Goal: Transaction & Acquisition: Obtain resource

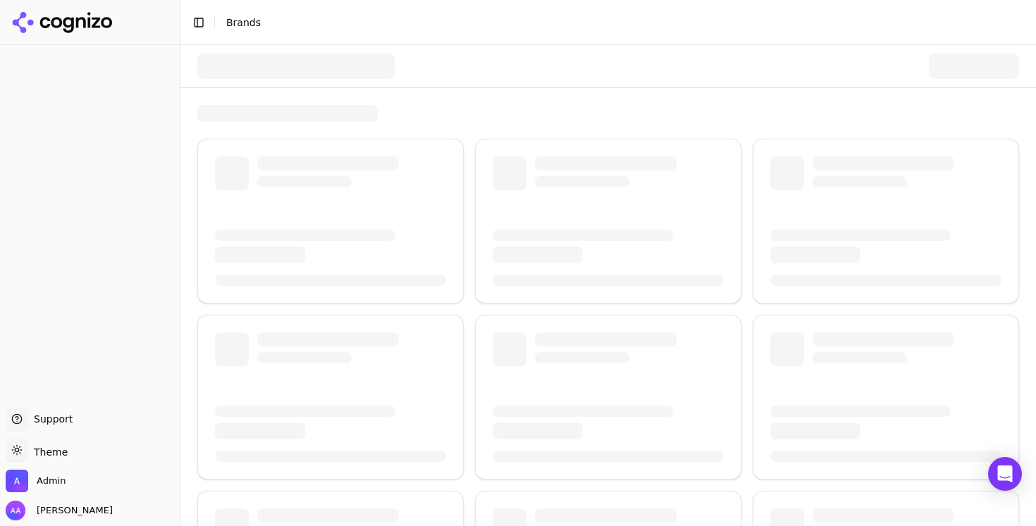
click at [310, 85] on div at bounding box center [608, 66] width 822 height 42
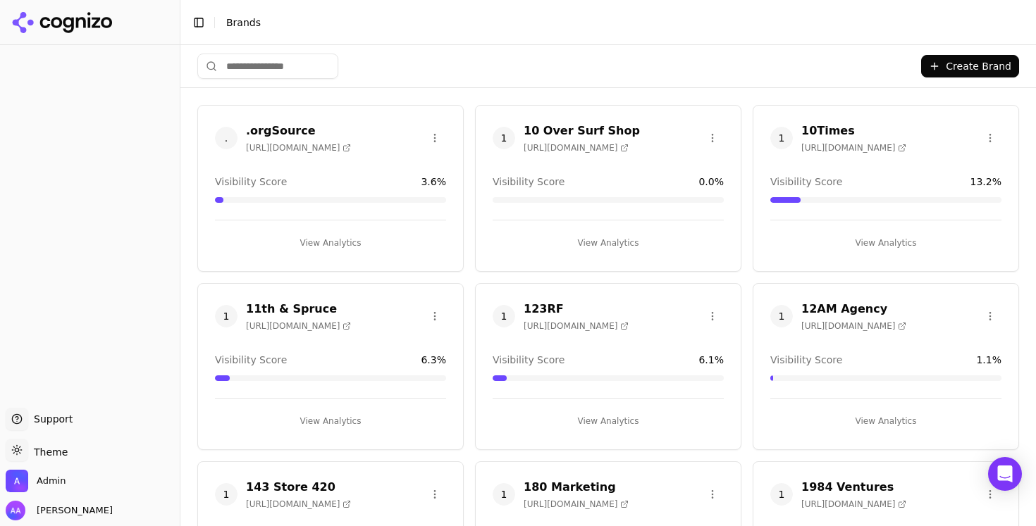
click at [283, 61] on input "search" at bounding box center [267, 66] width 141 height 25
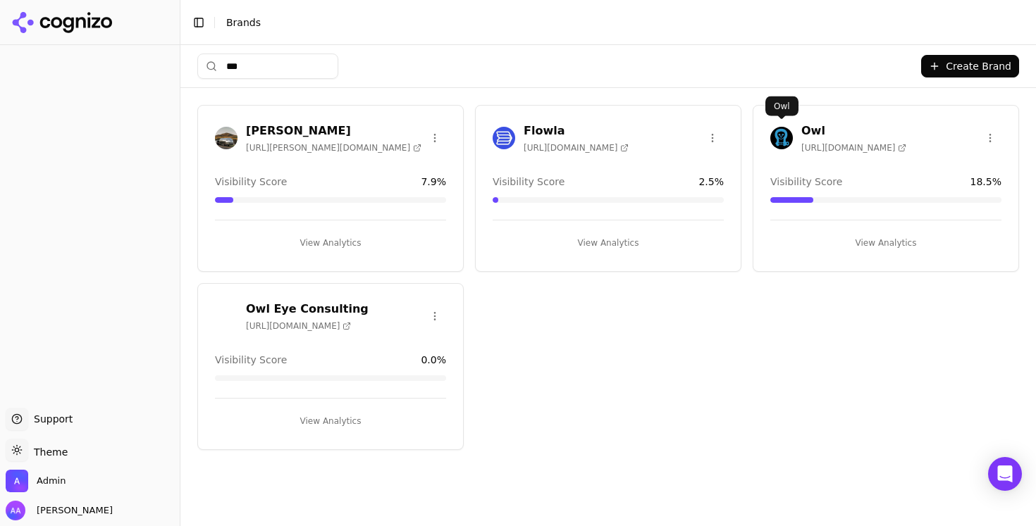
type input "***"
click at [779, 138] on img at bounding box center [781, 138] width 23 height 23
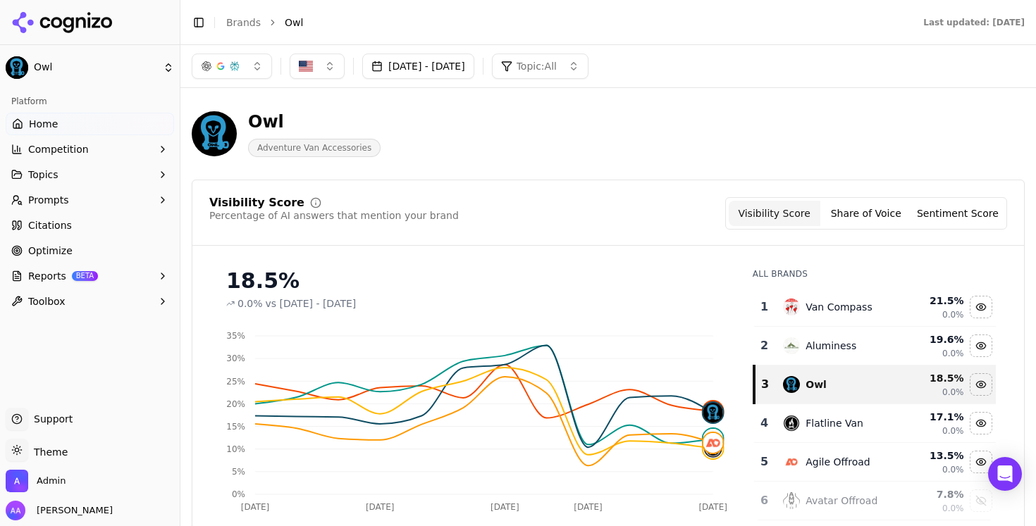
click at [134, 208] on button "Prompts" at bounding box center [90, 200] width 168 height 23
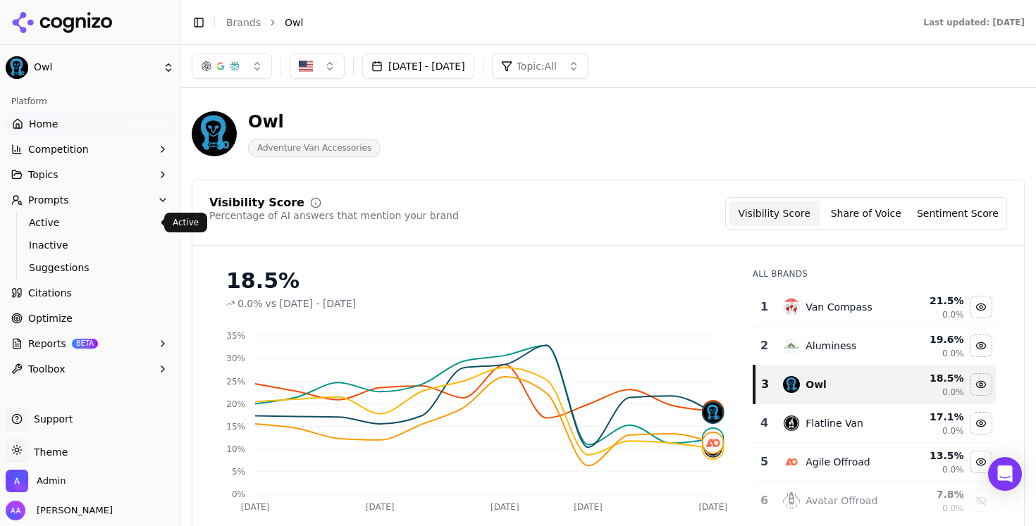
click at [125, 221] on span "Active" at bounding box center [90, 223] width 123 height 14
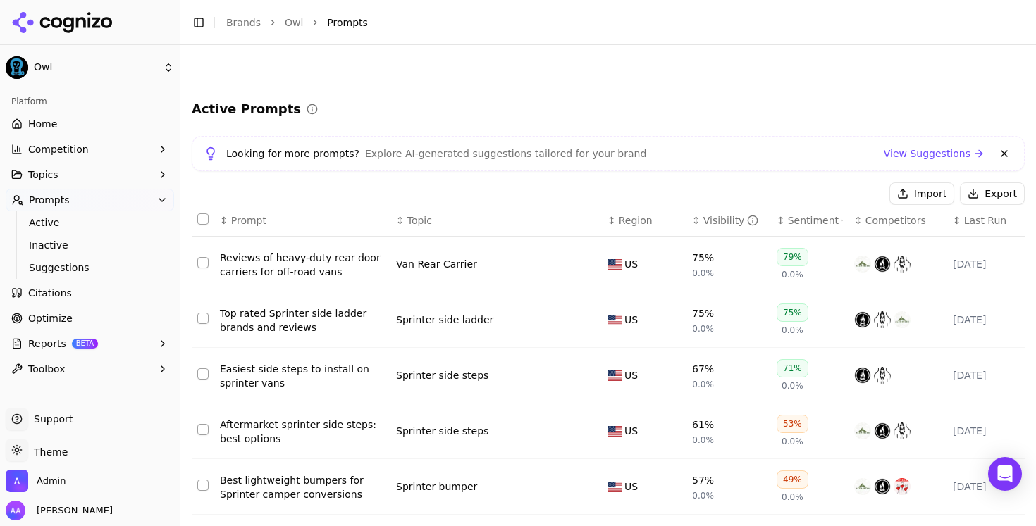
scroll to position [316, 0]
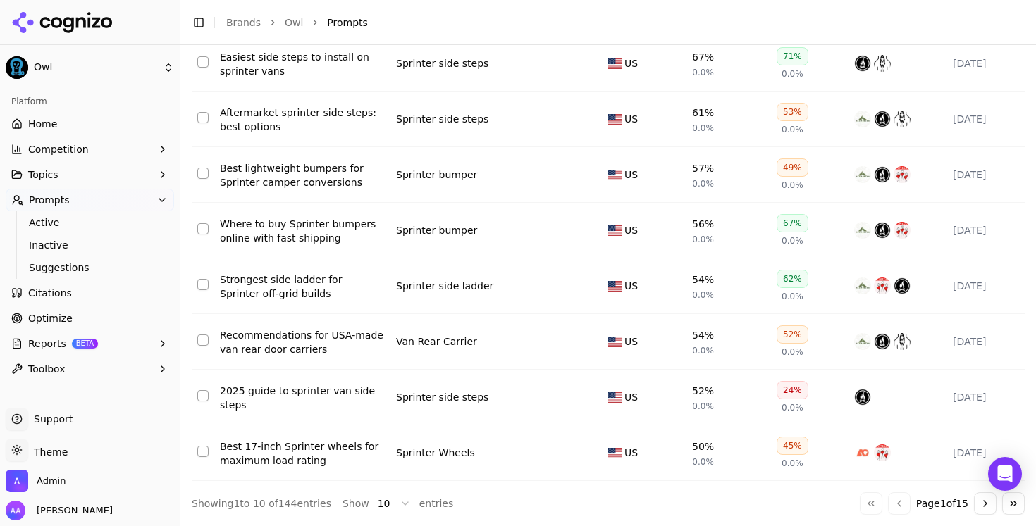
click at [376, 504] on html "Owl Platform Home Competition Topics Prompts Active Inactive Suggestions Citati…" at bounding box center [518, 263] width 1036 height 526
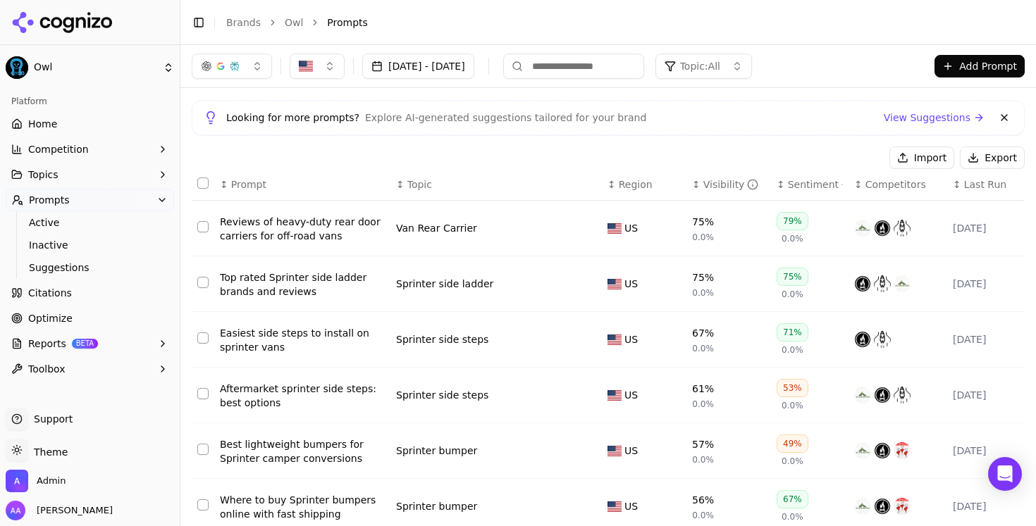
scroll to position [0, 0]
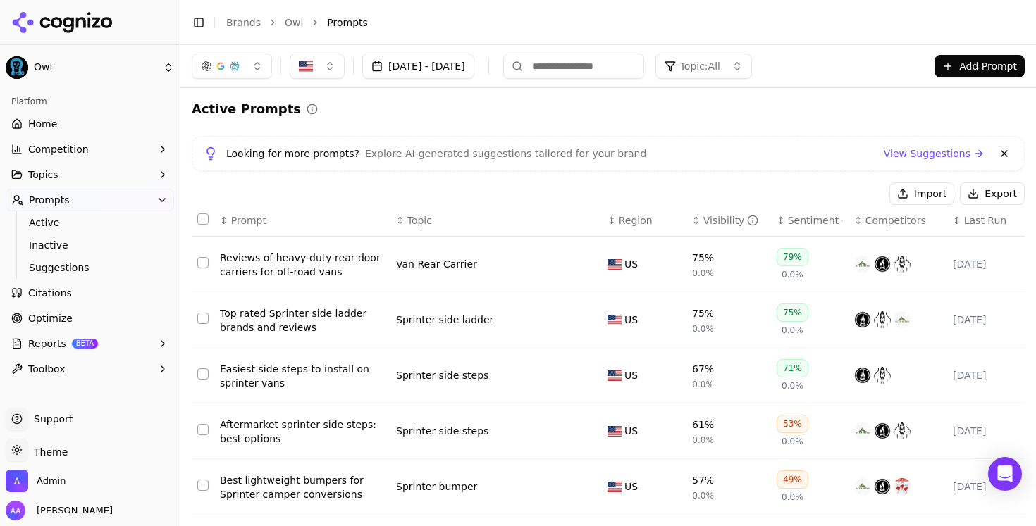
click at [720, 215] on div "Visibility" at bounding box center [731, 220] width 56 height 14
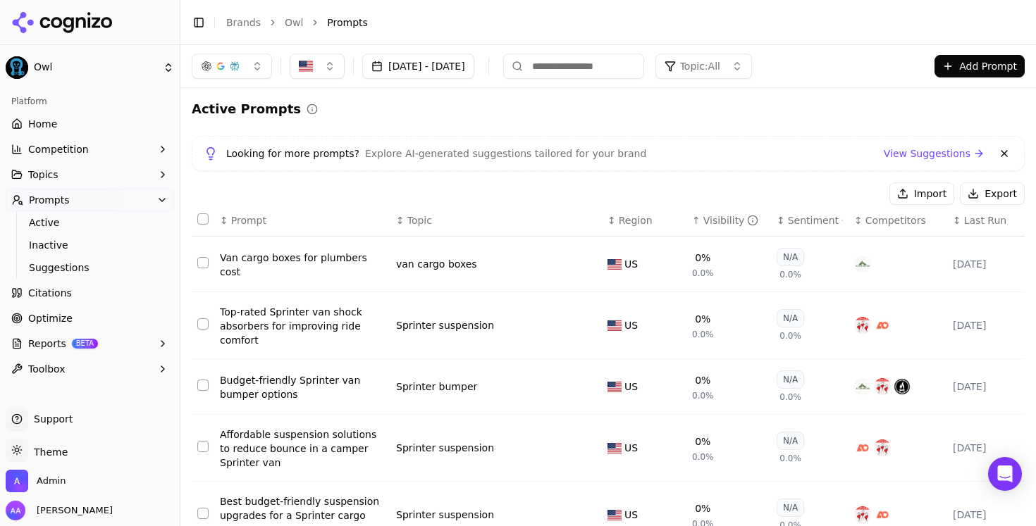
click at [720, 215] on div "Visibility" at bounding box center [731, 220] width 56 height 14
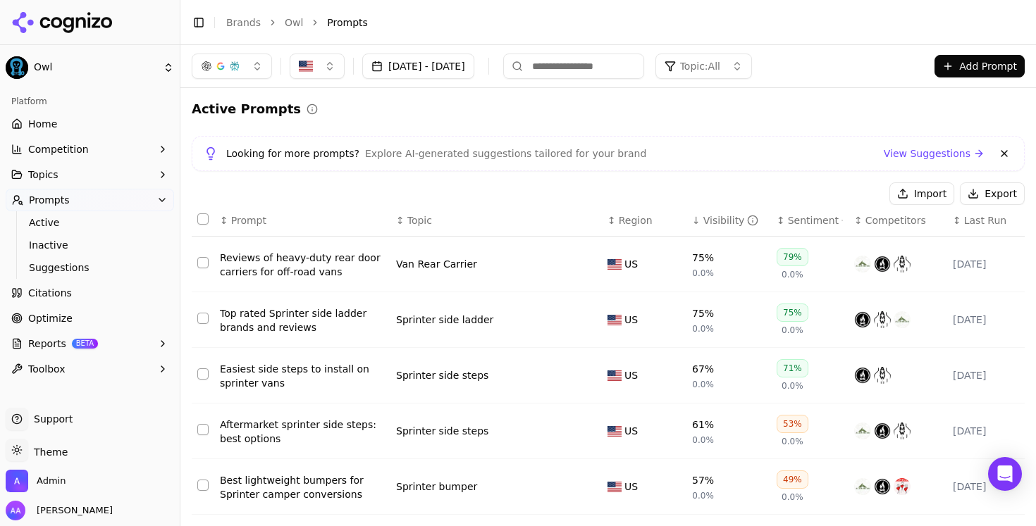
click at [63, 316] on span "Optimize" at bounding box center [50, 318] width 44 height 14
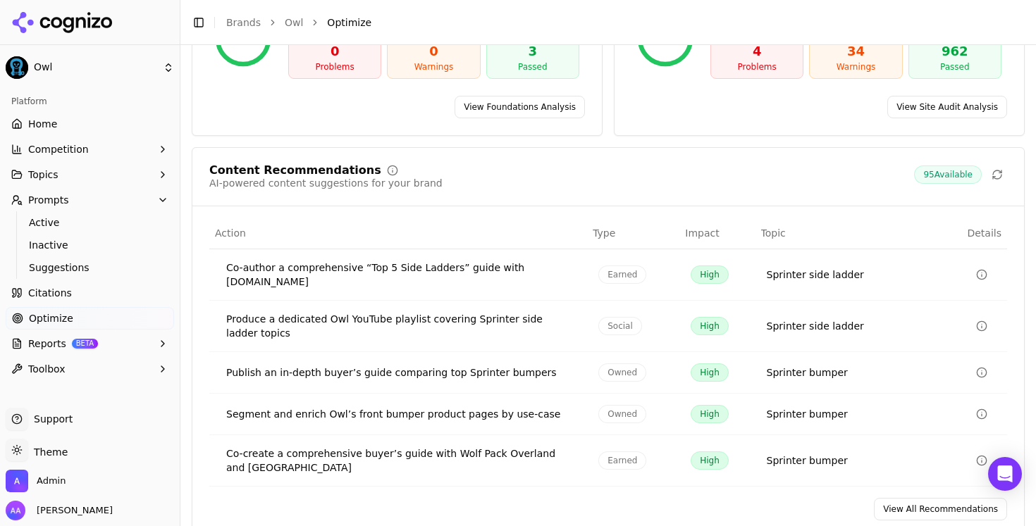
scroll to position [249, 0]
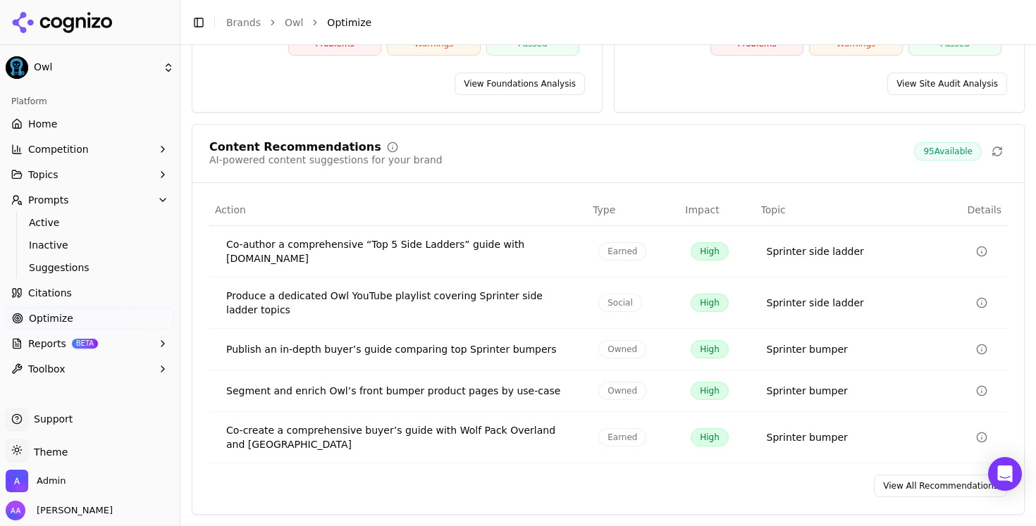
click at [904, 490] on link "View All Recommendations" at bounding box center [940, 486] width 133 height 23
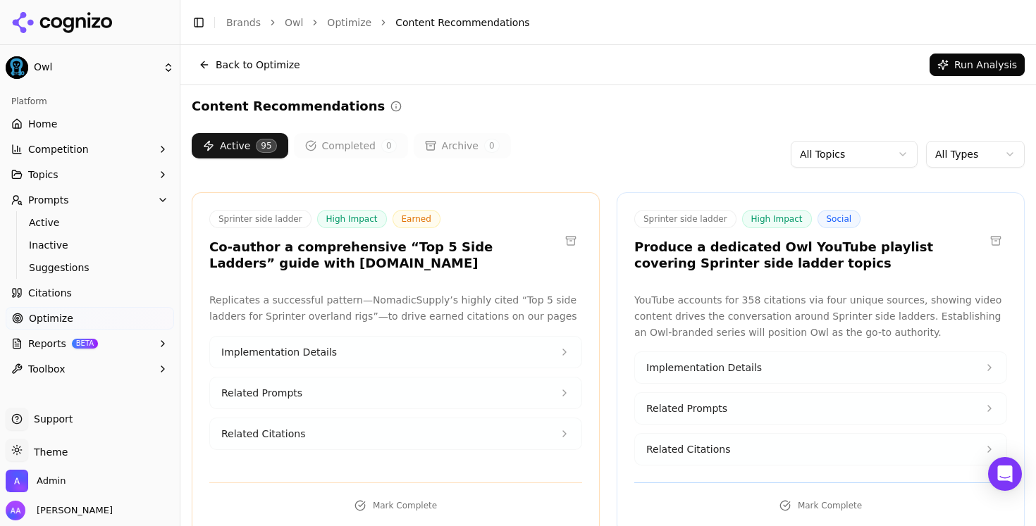
click at [982, 153] on html "Owl Platform Home Competition Topics Prompts Active Inactive Suggestions Citati…" at bounding box center [518, 263] width 1036 height 526
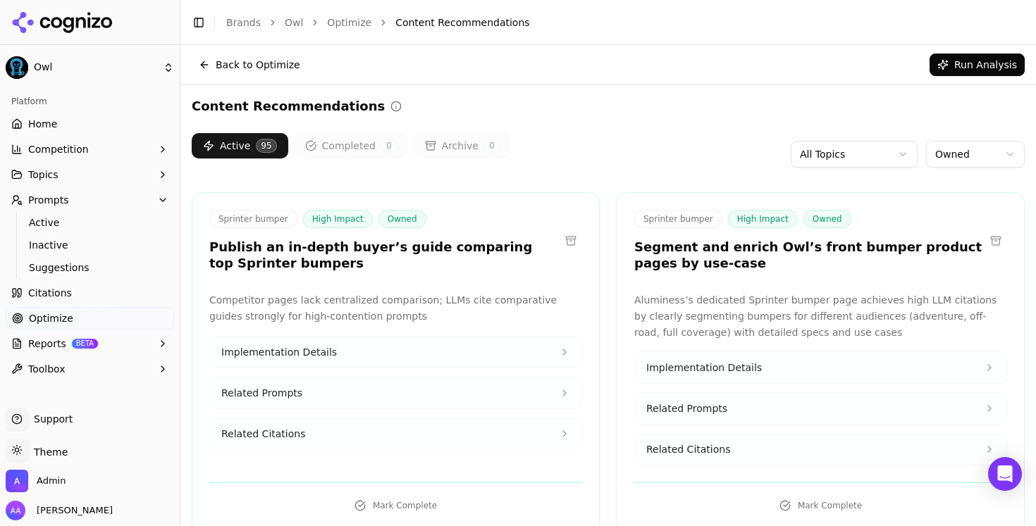
click at [401, 256] on h3 "Publish an in-depth buyer’s guide comparing top Sprinter bumpers" at bounding box center [384, 256] width 350 height 32
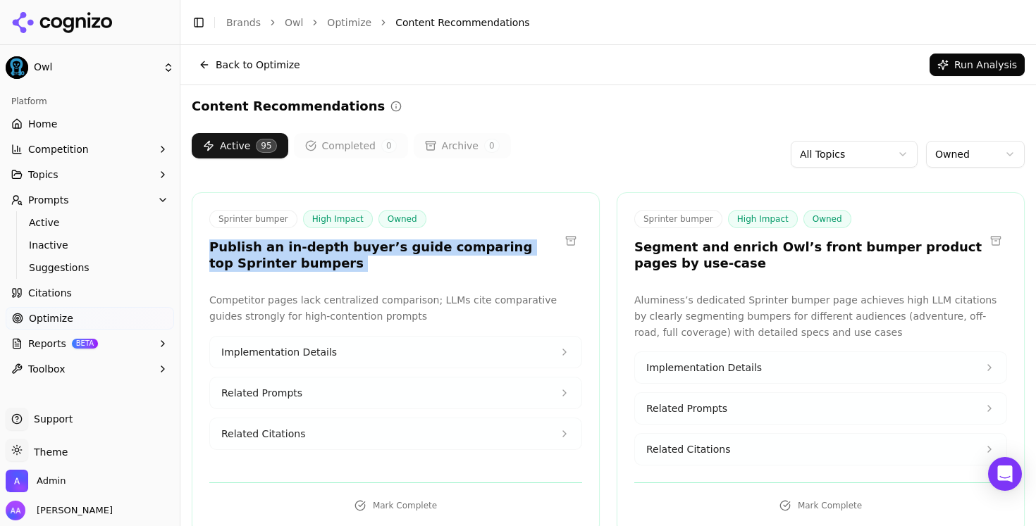
click at [401, 256] on h3 "Publish an in-depth buyer’s guide comparing top Sprinter bumpers" at bounding box center [384, 256] width 350 height 32
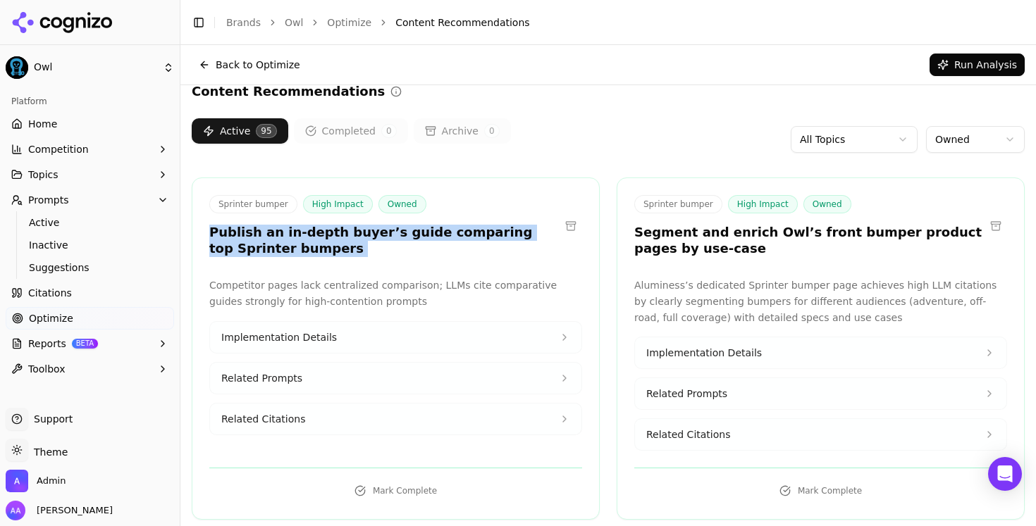
click at [85, 124] on link "Home" at bounding box center [90, 124] width 168 height 23
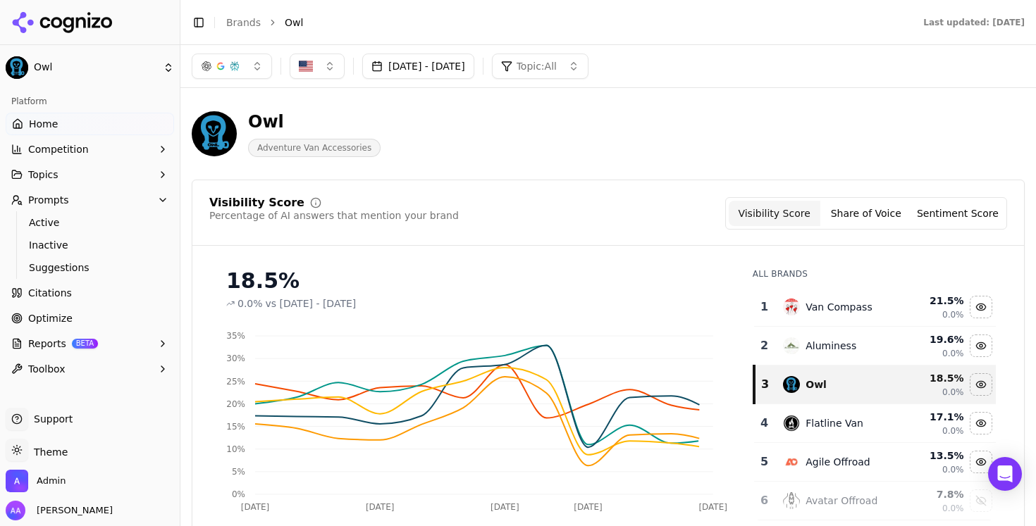
click at [281, 151] on span "Adventure Van Accessories" at bounding box center [314, 148] width 132 height 18
click at [272, 118] on div "Owl" at bounding box center [314, 122] width 132 height 23
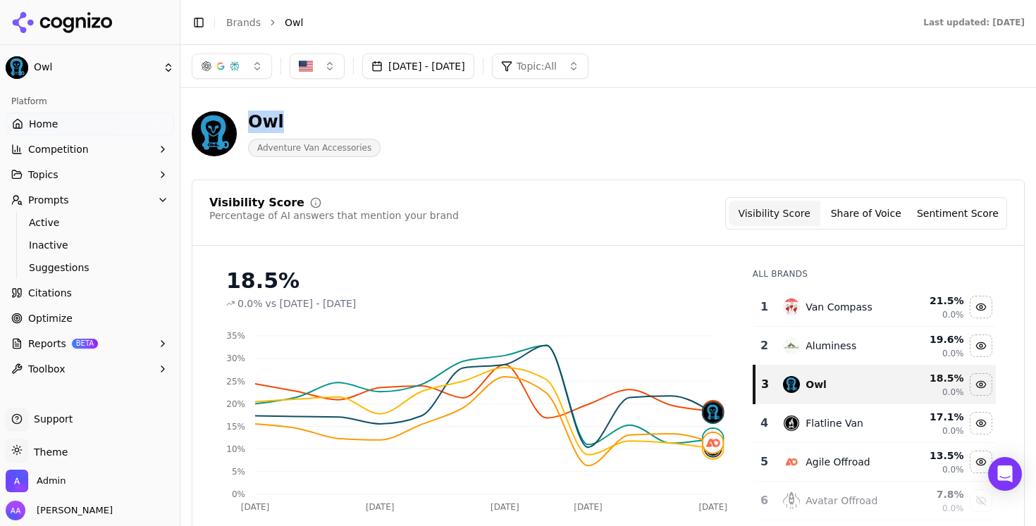
click at [272, 118] on div "Owl" at bounding box center [314, 122] width 132 height 23
copy div "Owl"
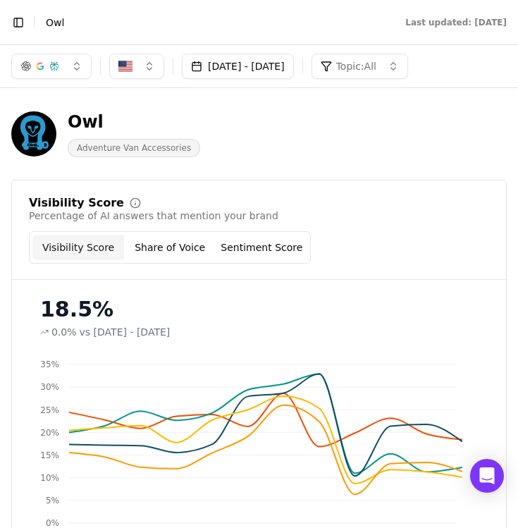
click at [214, 28] on li "Owl" at bounding box center [211, 23] width 331 height 14
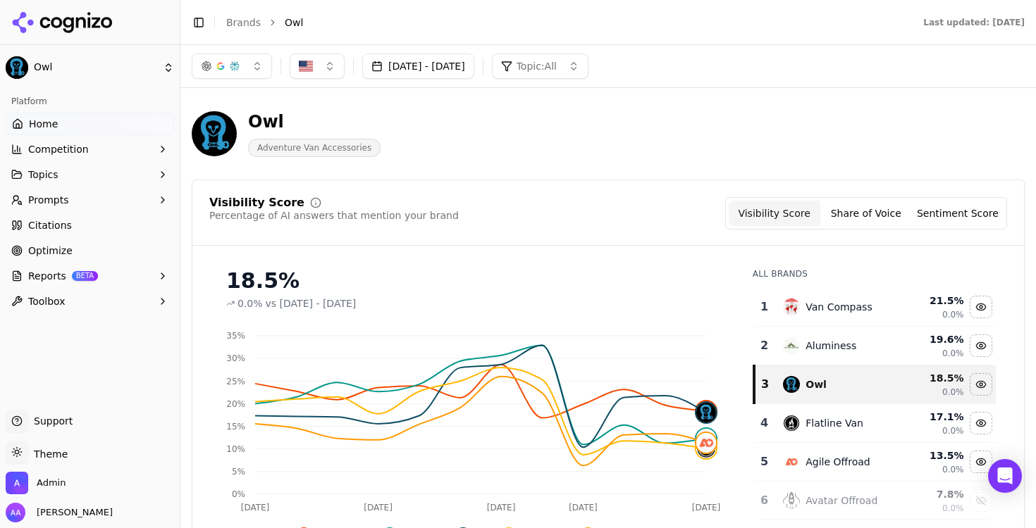
click at [250, 70] on button "button" at bounding box center [232, 66] width 80 height 25
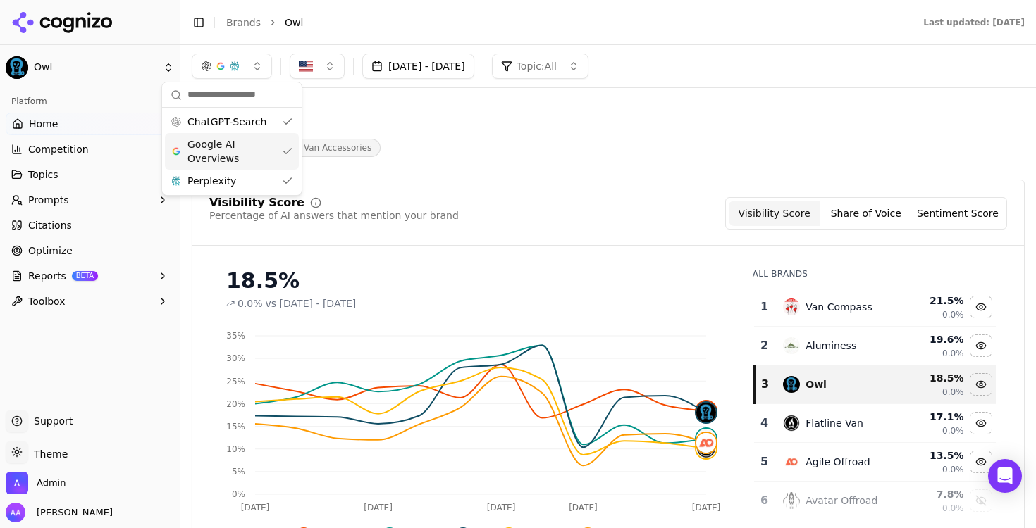
click at [236, 148] on span "Google AI Overviews" at bounding box center [231, 151] width 89 height 28
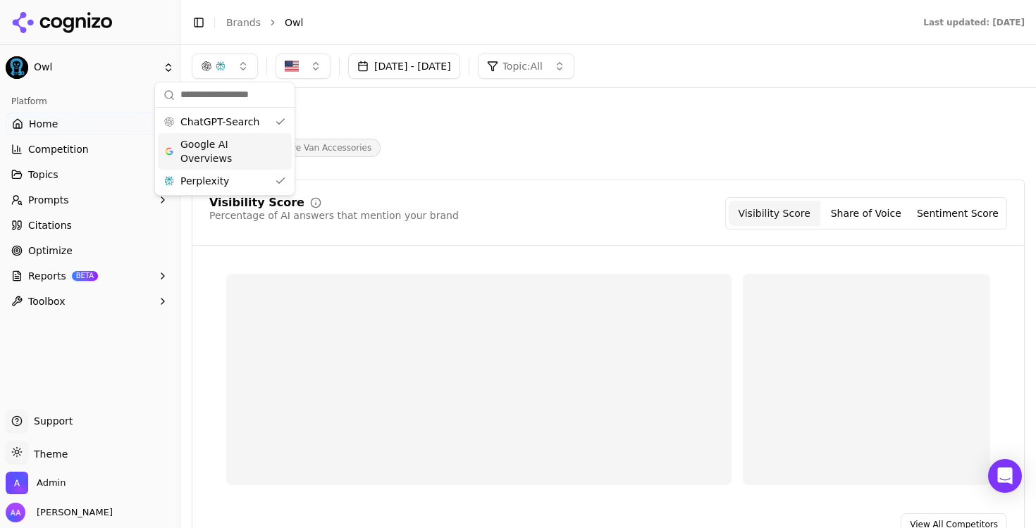
click at [233, 166] on div "Google AI Overviews" at bounding box center [225, 151] width 134 height 37
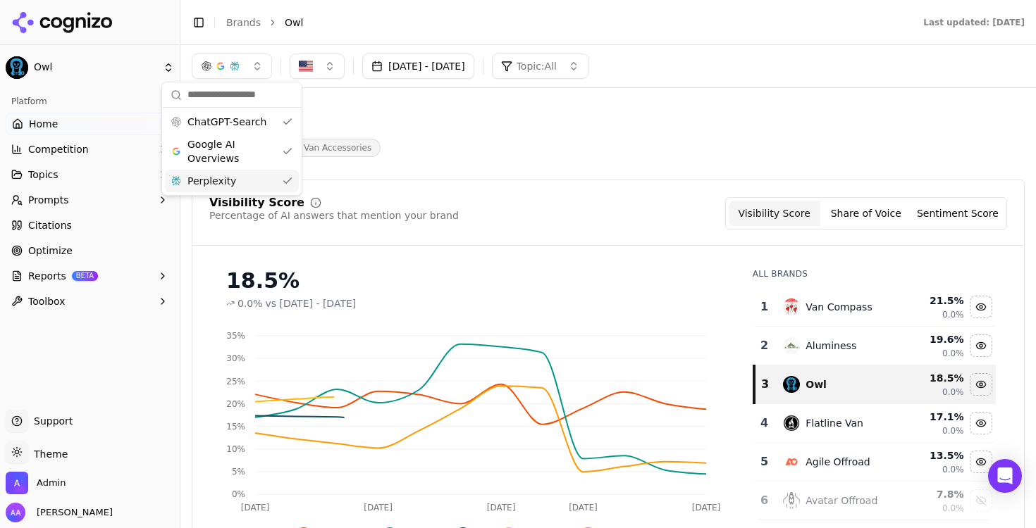
click at [232, 180] on span "Perplexity" at bounding box center [211, 181] width 49 height 14
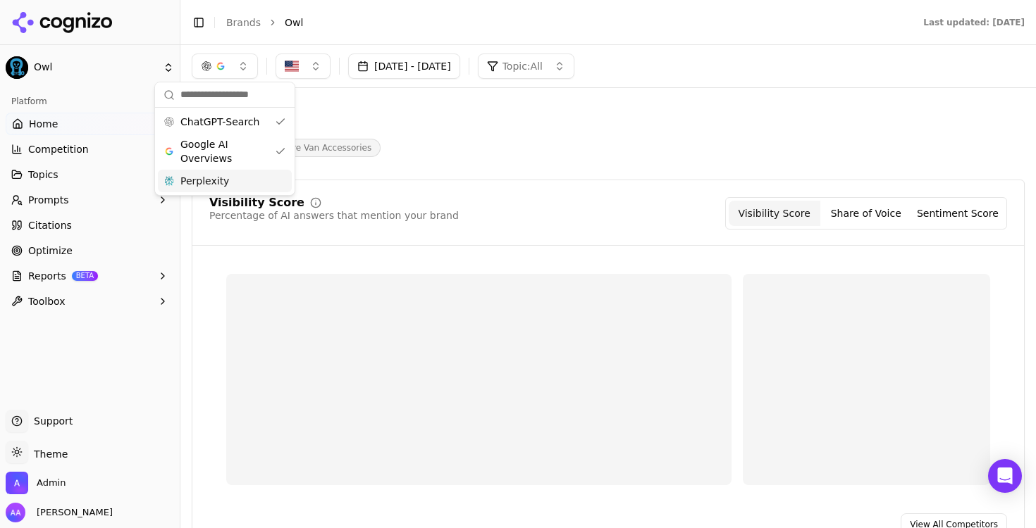
click at [240, 152] on span "Google AI Overviews" at bounding box center [224, 151] width 89 height 28
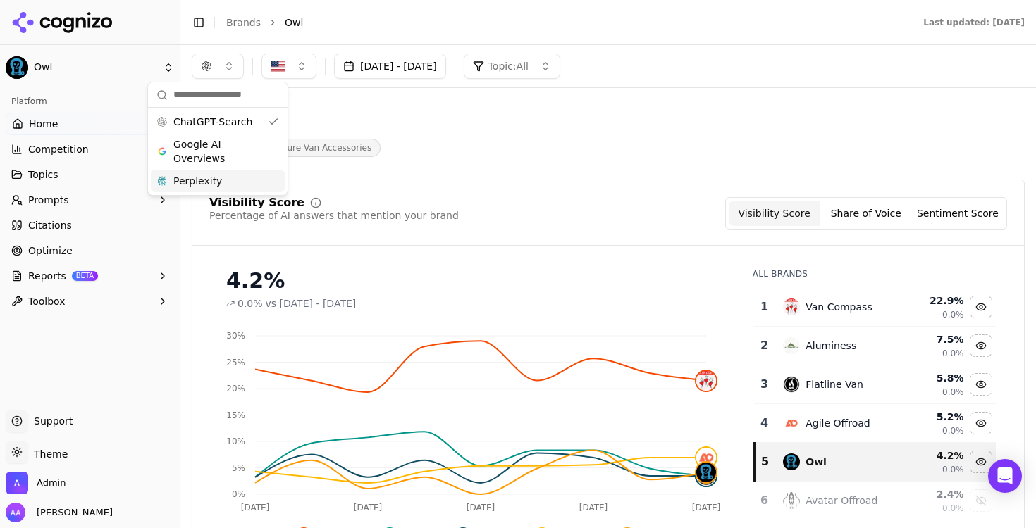
click at [86, 175] on button "Topics" at bounding box center [90, 174] width 168 height 23
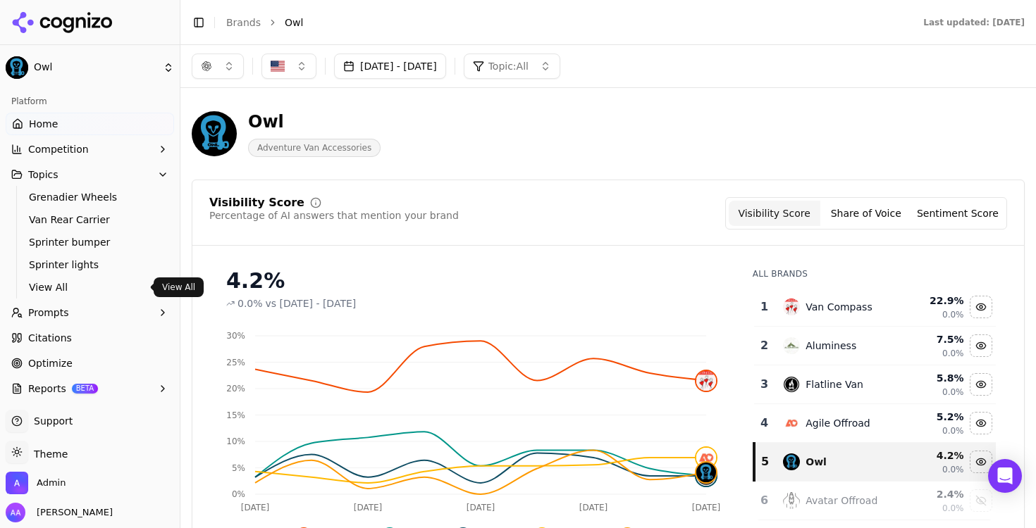
click at [98, 285] on span "View All" at bounding box center [90, 287] width 123 height 14
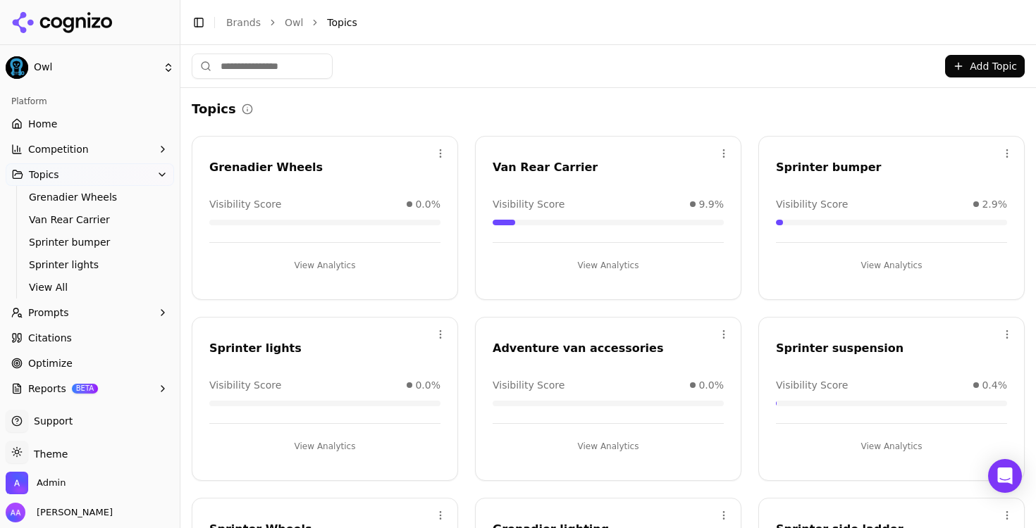
click at [61, 130] on link "Home" at bounding box center [90, 124] width 168 height 23
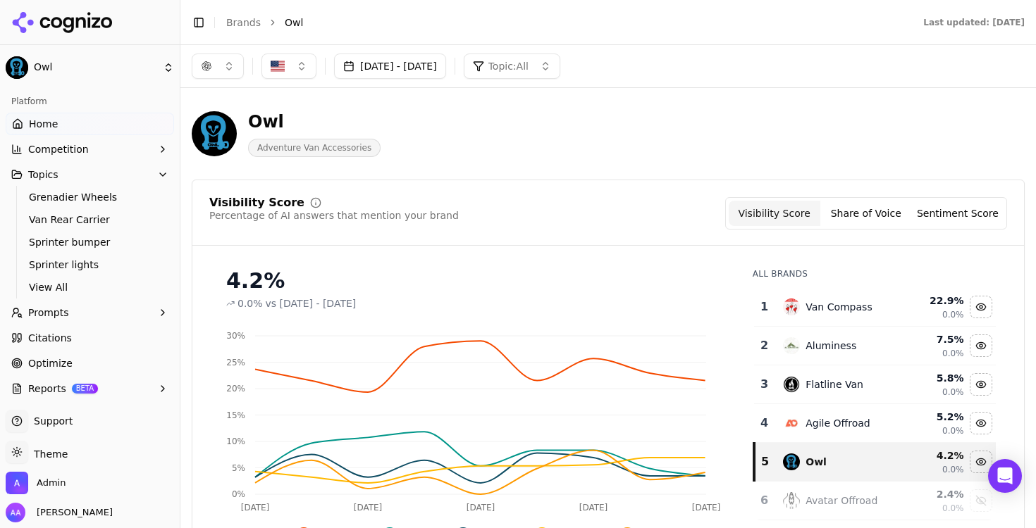
click at [225, 72] on button "button" at bounding box center [218, 66] width 52 height 25
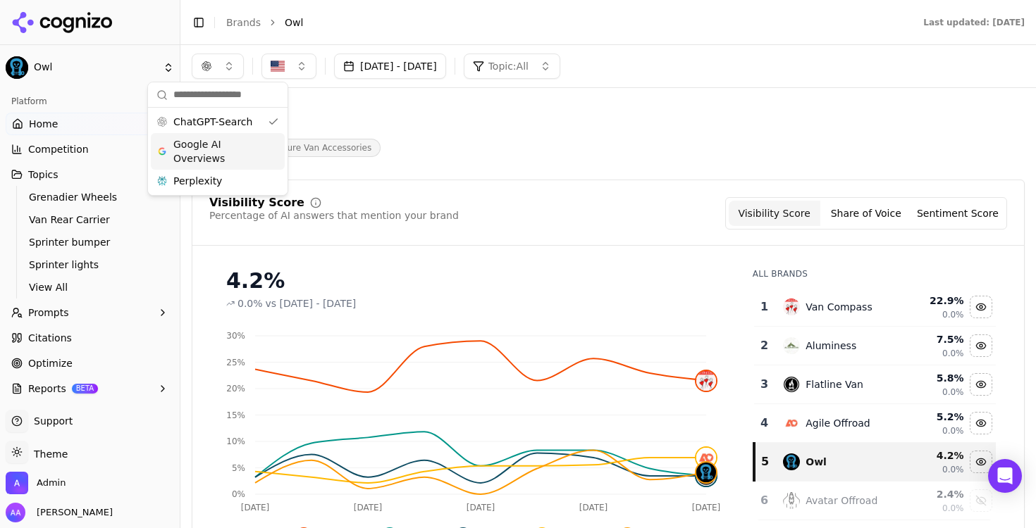
click at [247, 158] on span "Google AI Overviews" at bounding box center [217, 151] width 89 height 28
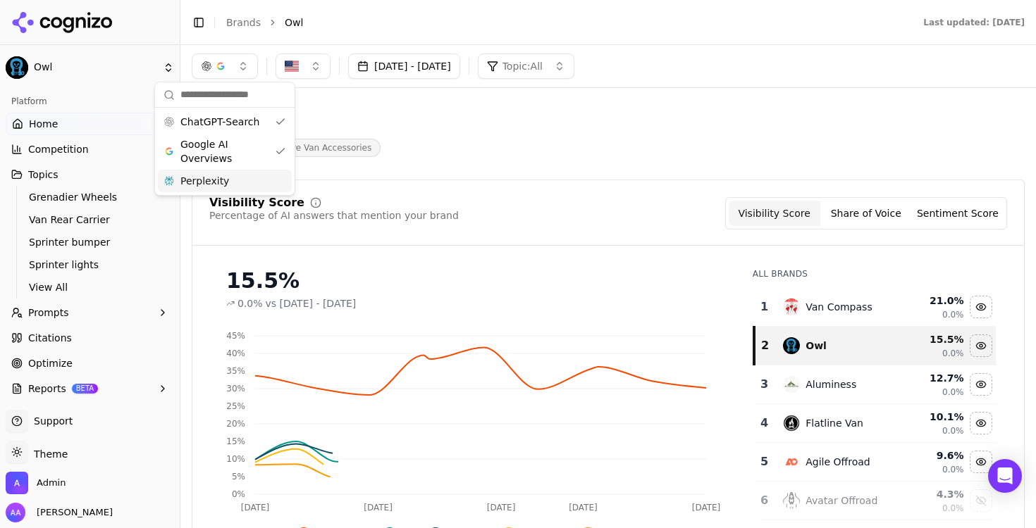
click at [243, 174] on div "Perplexity" at bounding box center [225, 181] width 134 height 23
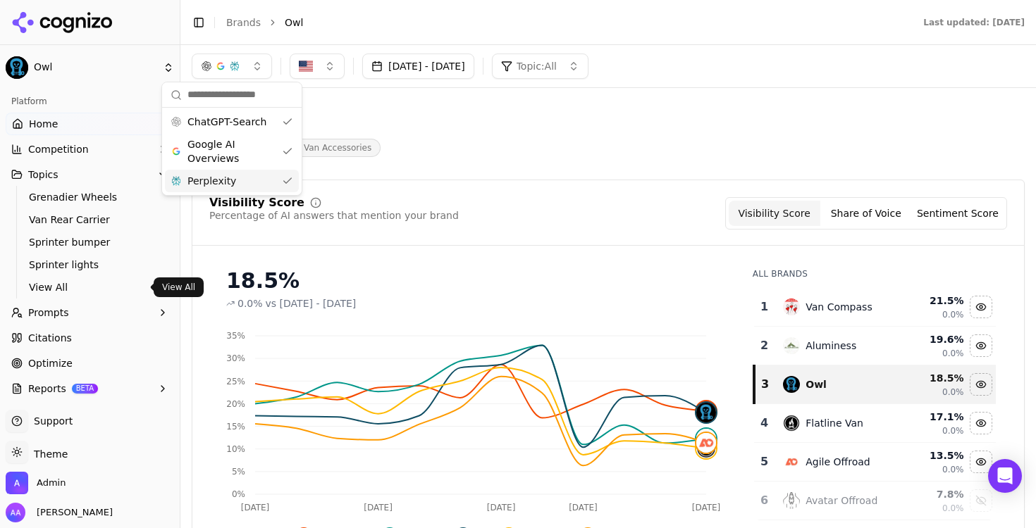
click at [75, 287] on span "View All" at bounding box center [90, 287] width 123 height 14
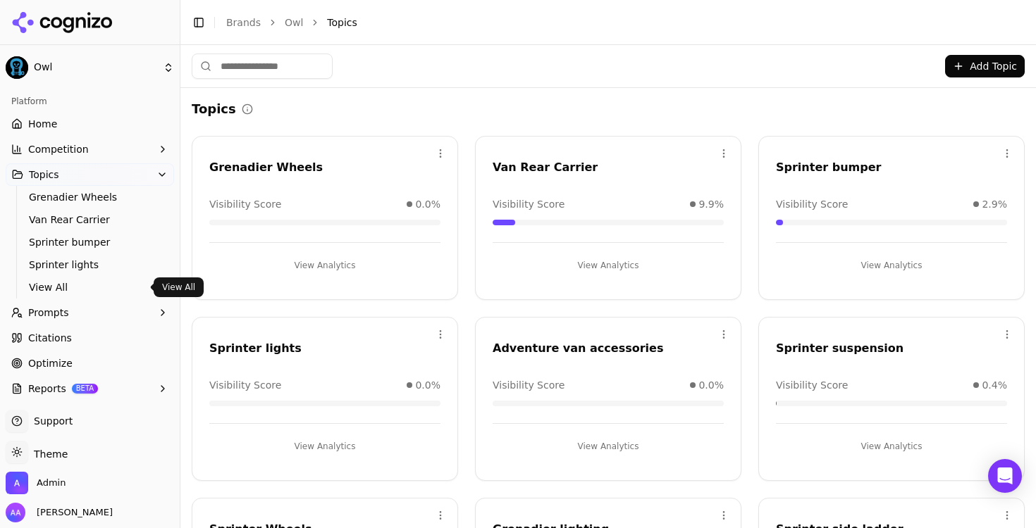
click at [290, 20] on link "Owl" at bounding box center [294, 23] width 18 height 14
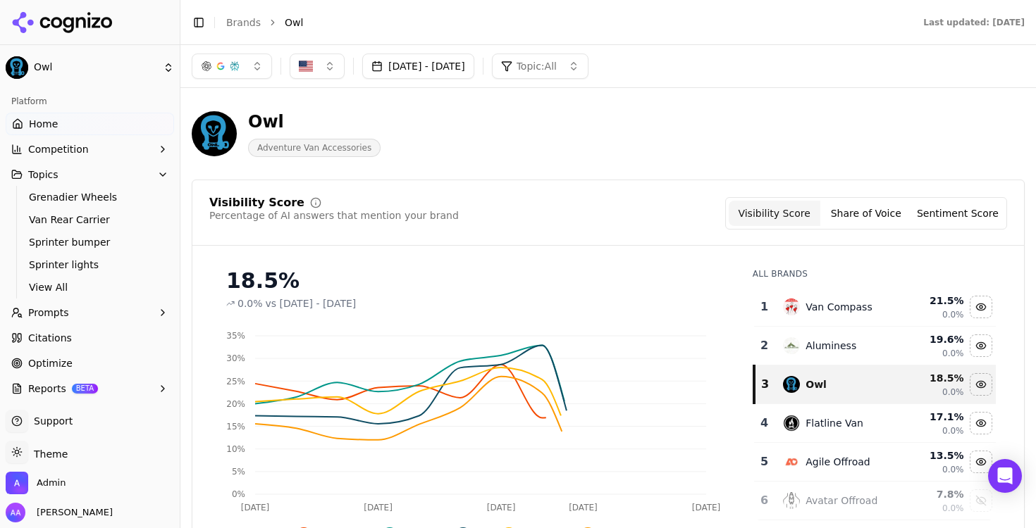
click at [247, 27] on link "Brands" at bounding box center [243, 22] width 35 height 11
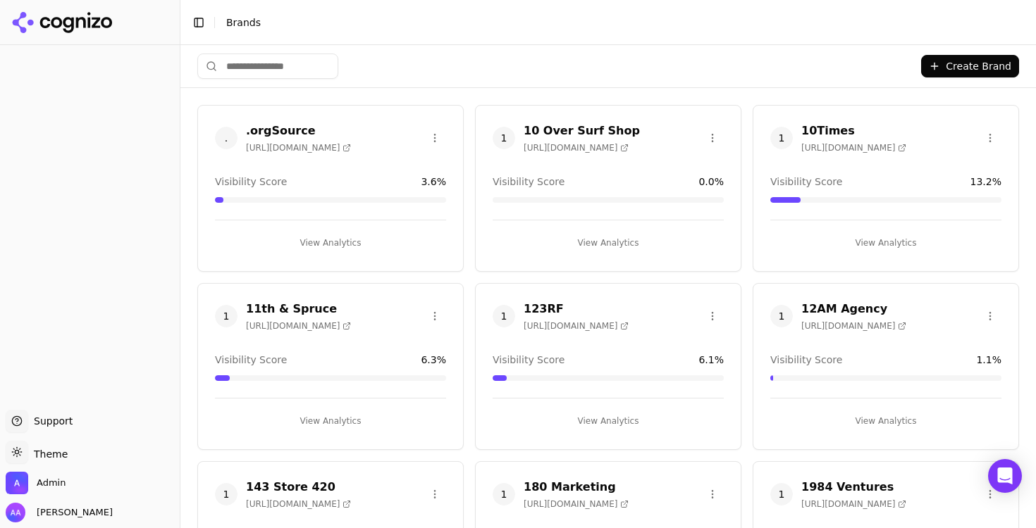
click at [311, 63] on html "Support Support Toggle theme Theme Admin Alp Aysan Toggle Sidebar Brands Create…" at bounding box center [518, 264] width 1036 height 528
click at [304, 66] on html "Support Support Toggle theme Theme Admin Alp Aysan Toggle Sidebar Brands Create…" at bounding box center [518, 264] width 1036 height 528
click at [289, 66] on html "Support Support Toggle theme Theme Admin Alp Aysan Toggle Sidebar Brands Create…" at bounding box center [518, 264] width 1036 height 528
click at [282, 61] on input "search" at bounding box center [267, 66] width 141 height 25
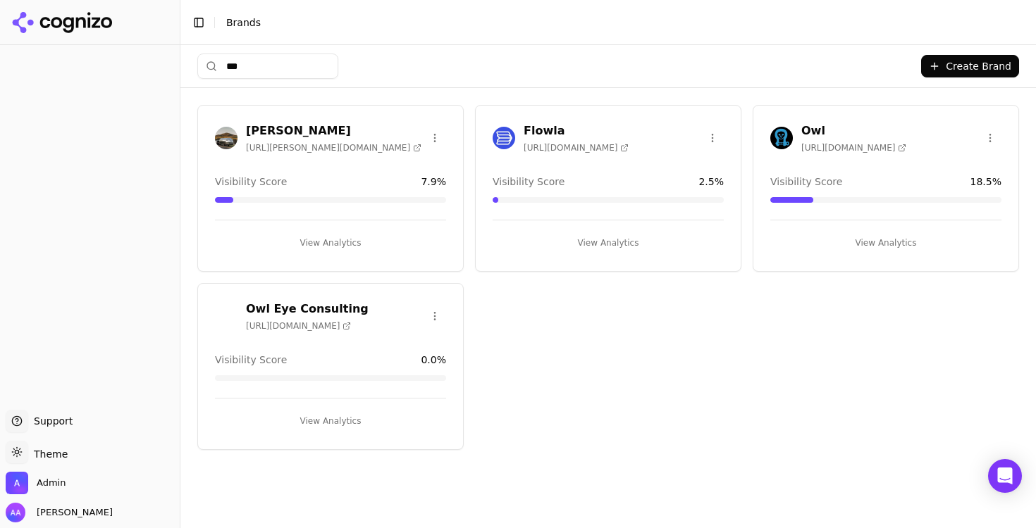
type input "***"
click at [777, 134] on img at bounding box center [781, 138] width 23 height 23
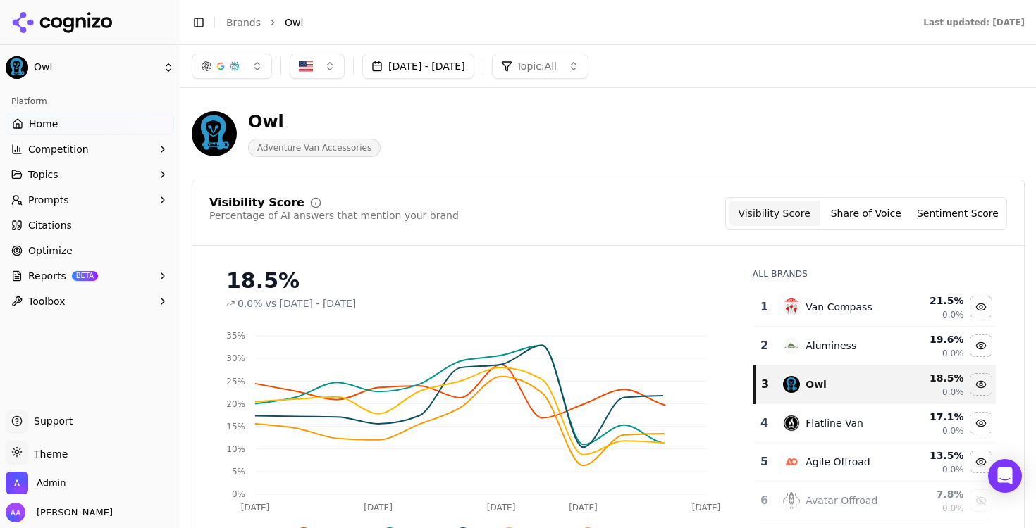
click at [89, 177] on button "Topics" at bounding box center [90, 174] width 168 height 23
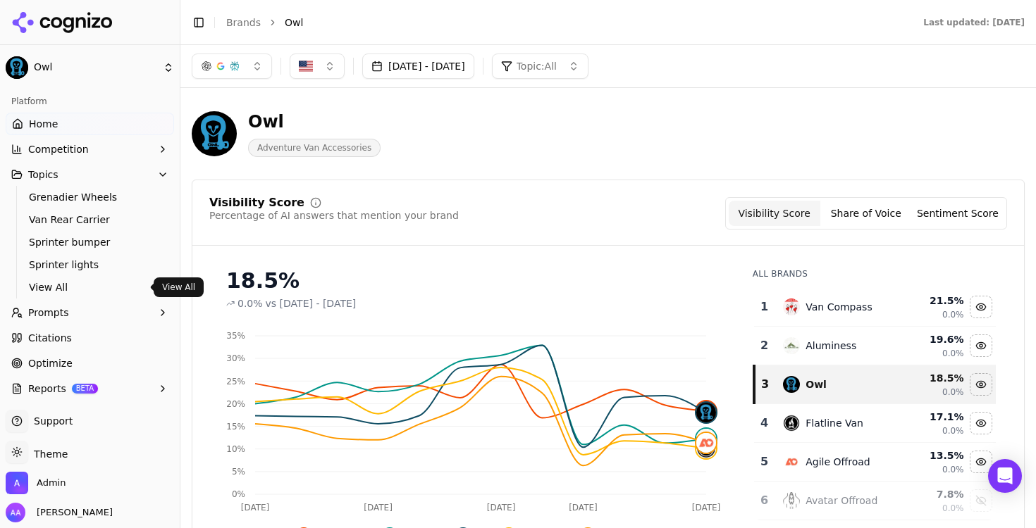
click at [87, 287] on span "View All" at bounding box center [90, 287] width 123 height 14
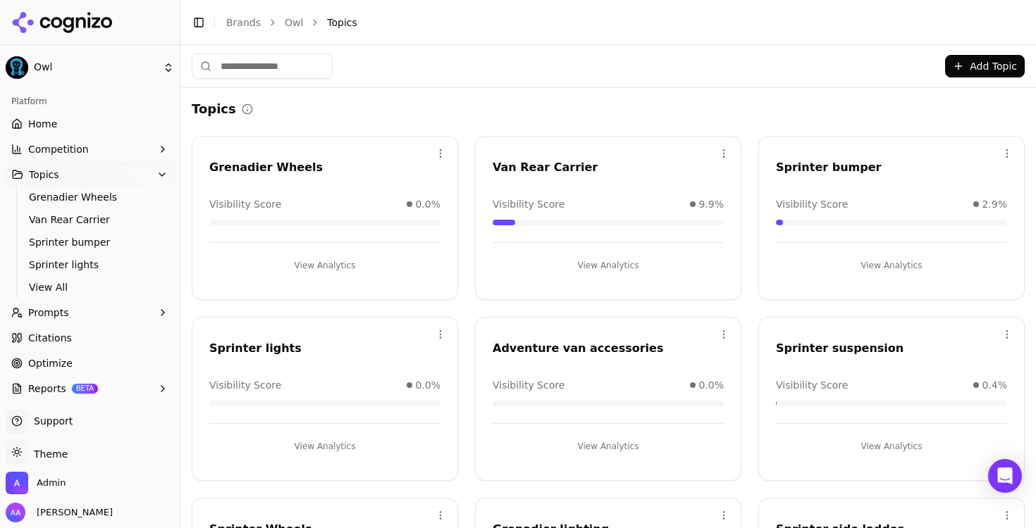
click at [557, 268] on button "View Analytics" at bounding box center [607, 265] width 231 height 23
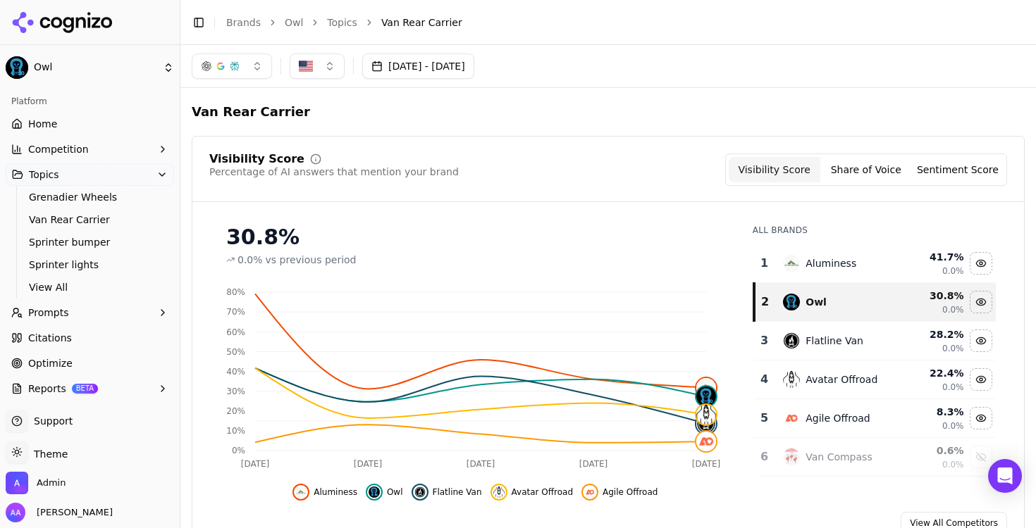
click at [255, 68] on button "button" at bounding box center [232, 66] width 80 height 25
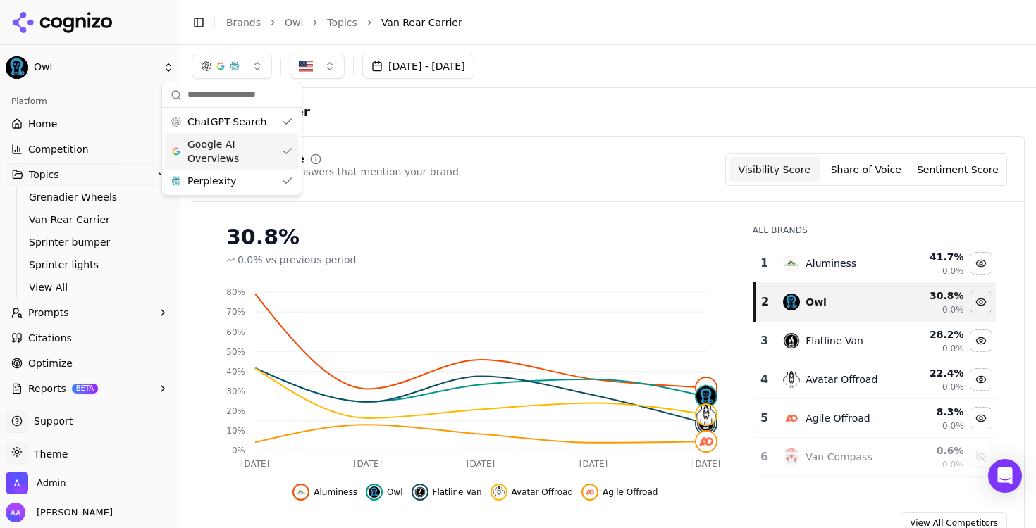
click at [259, 147] on span "Google AI Overviews" at bounding box center [231, 151] width 89 height 28
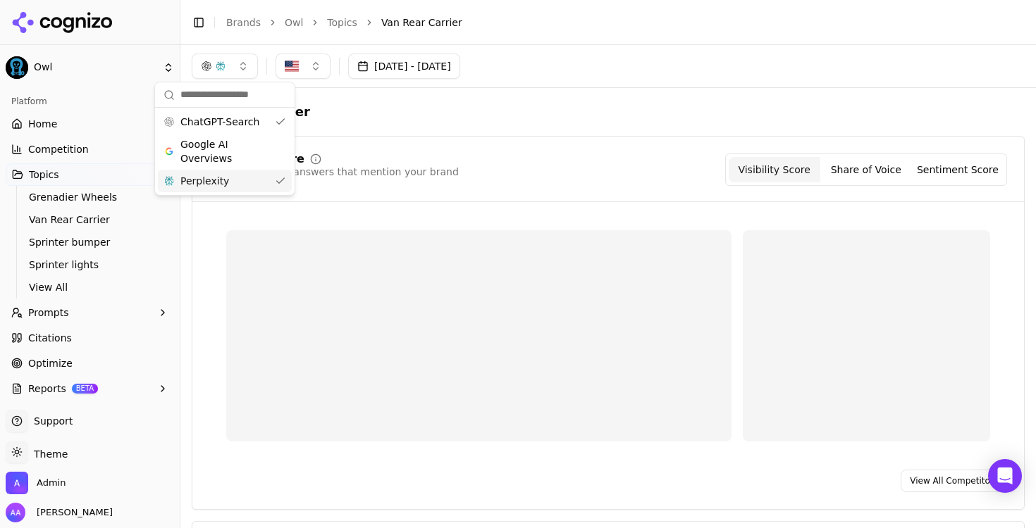
click at [252, 180] on div "Perplexity" at bounding box center [225, 181] width 134 height 23
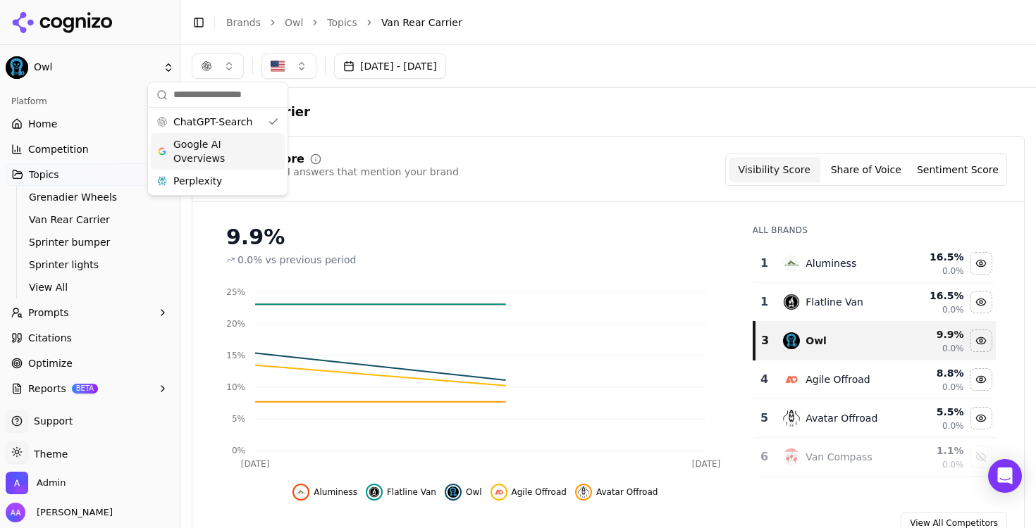
click at [252, 153] on span "Google AI Overviews" at bounding box center [217, 151] width 89 height 28
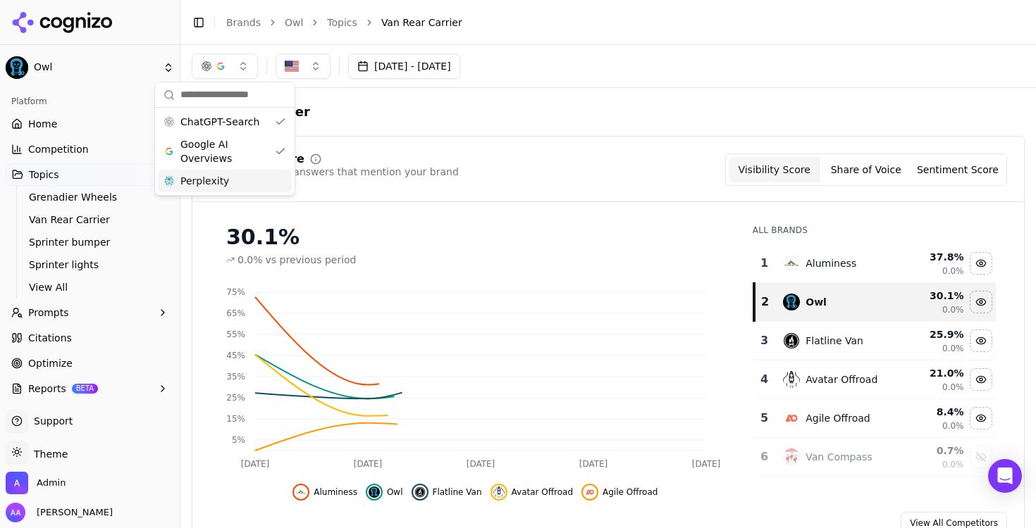
click at [246, 181] on div "Perplexity" at bounding box center [225, 181] width 134 height 23
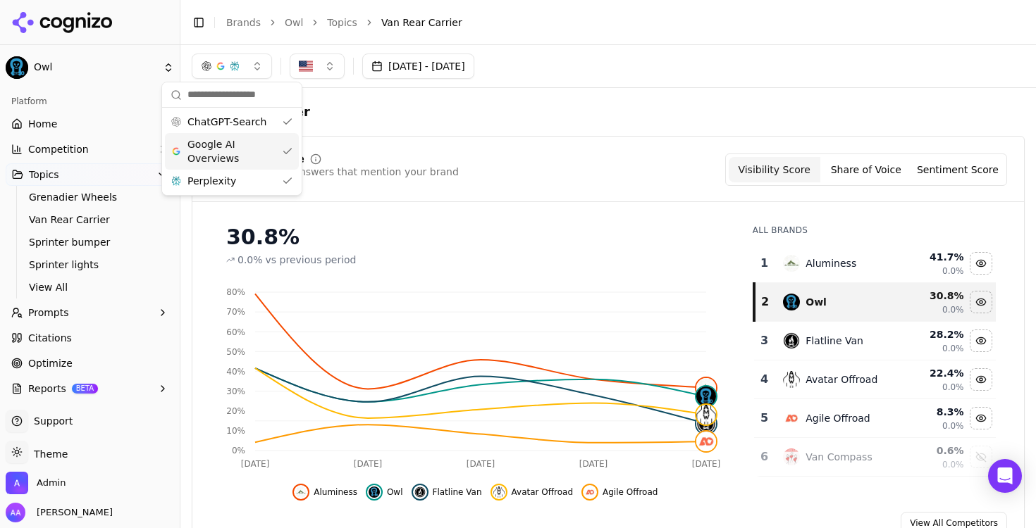
click at [69, 340] on link "Citations" at bounding box center [90, 338] width 168 height 23
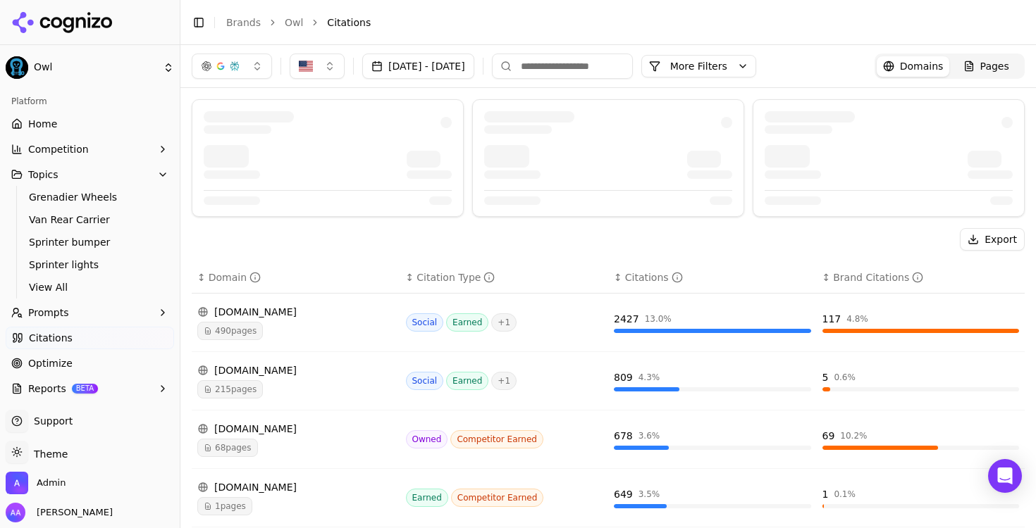
click at [253, 72] on button "button" at bounding box center [232, 66] width 80 height 25
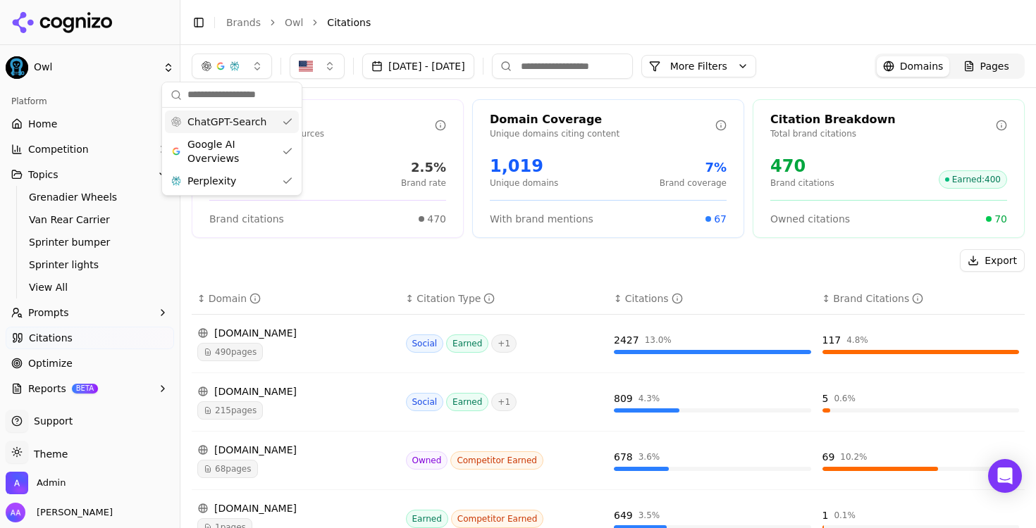
click at [246, 128] on span "ChatGPT-Search" at bounding box center [226, 122] width 79 height 14
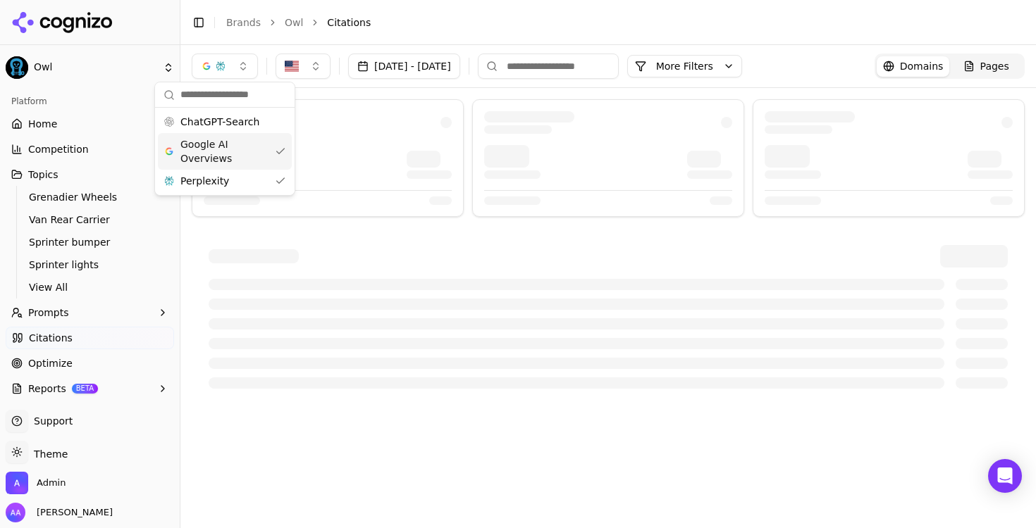
click at [242, 150] on span "Google AI Overviews" at bounding box center [224, 151] width 89 height 28
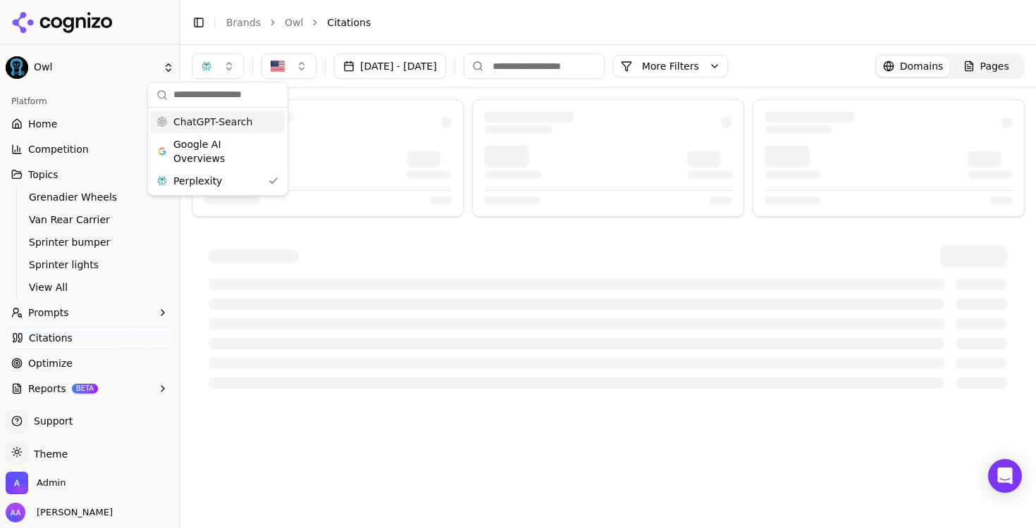
click at [249, 125] on span "ChatGPT-Search" at bounding box center [212, 122] width 79 height 14
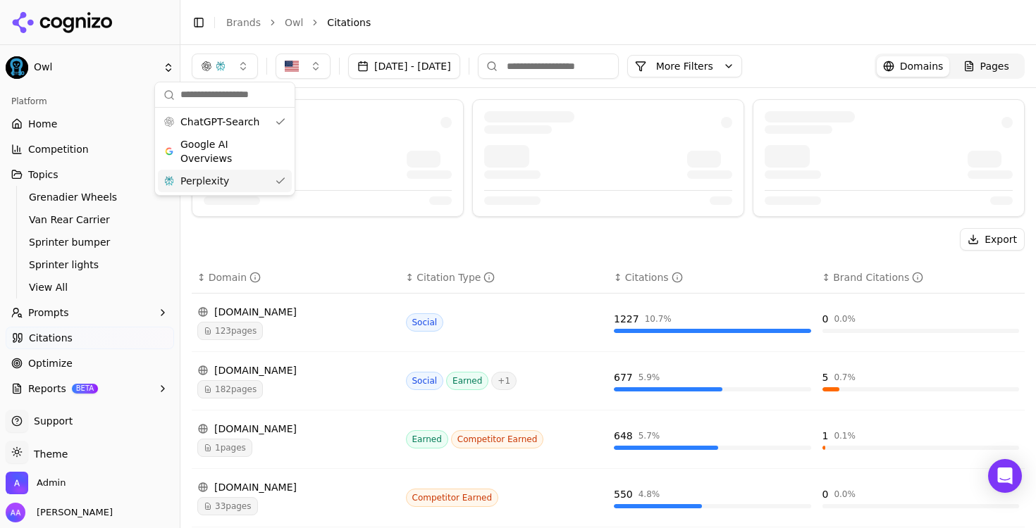
click at [252, 180] on div "Perplexity" at bounding box center [225, 181] width 134 height 23
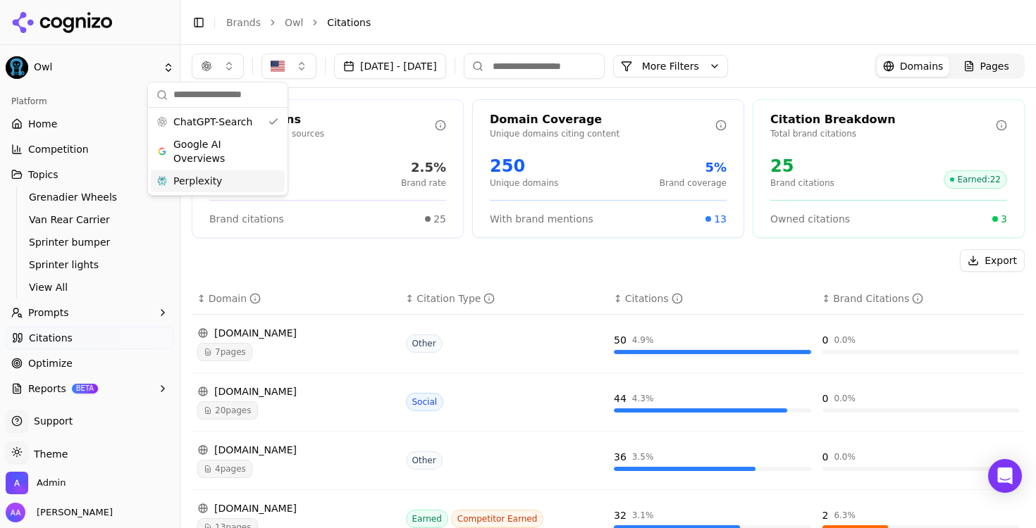
click at [359, 219] on div "Brand citations 25" at bounding box center [327, 219] width 237 height 14
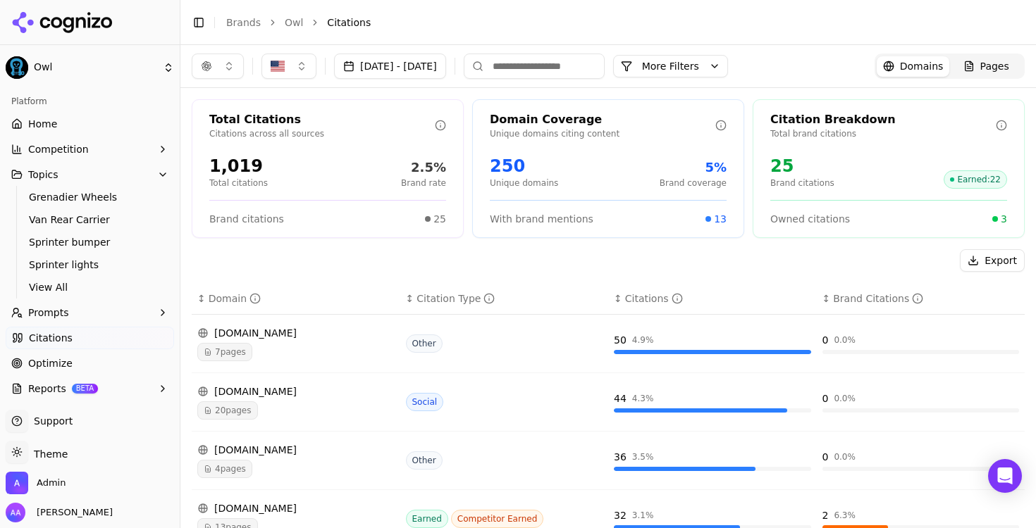
click at [250, 349] on span "7 pages" at bounding box center [224, 352] width 55 height 18
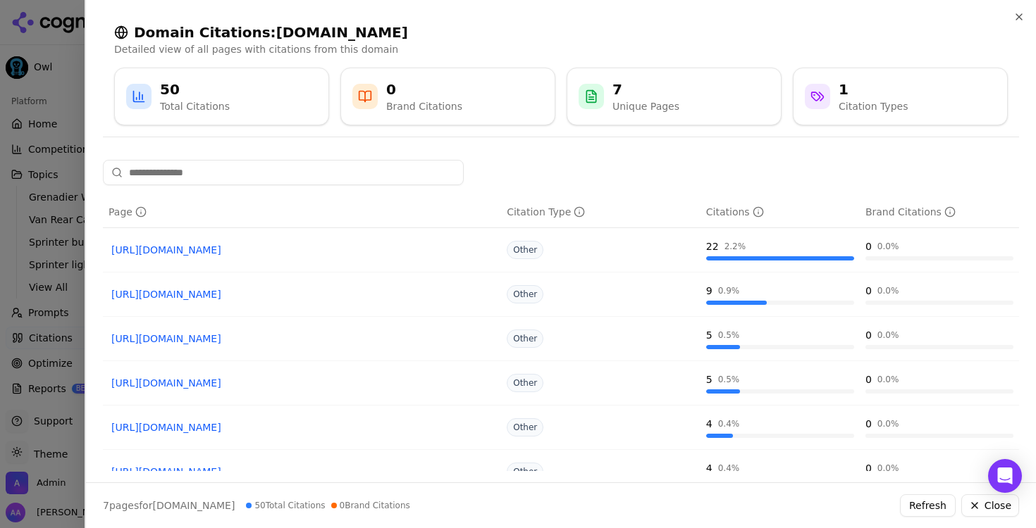
click at [23, 326] on div at bounding box center [518, 264] width 1036 height 528
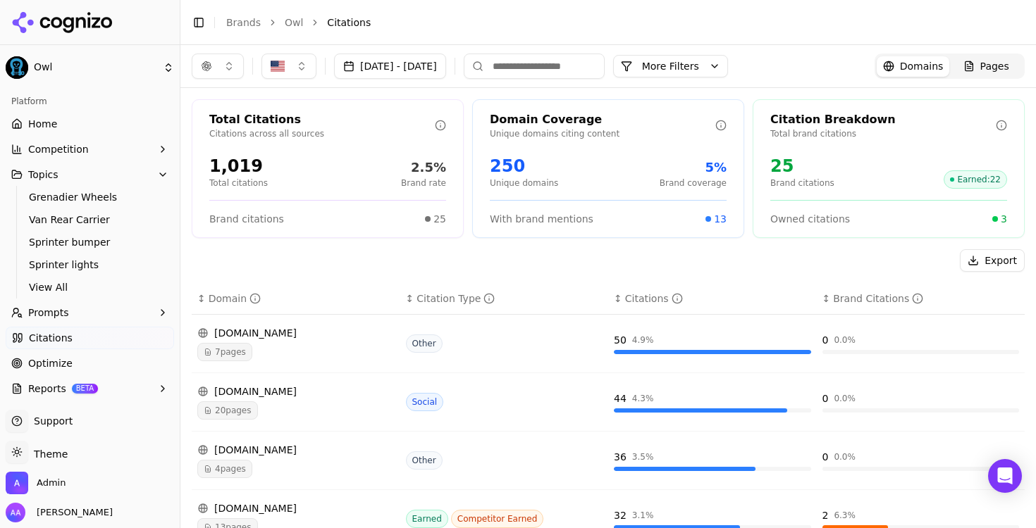
click at [261, 399] on div "reddit.com 20 pages" at bounding box center [295, 402] width 197 height 35
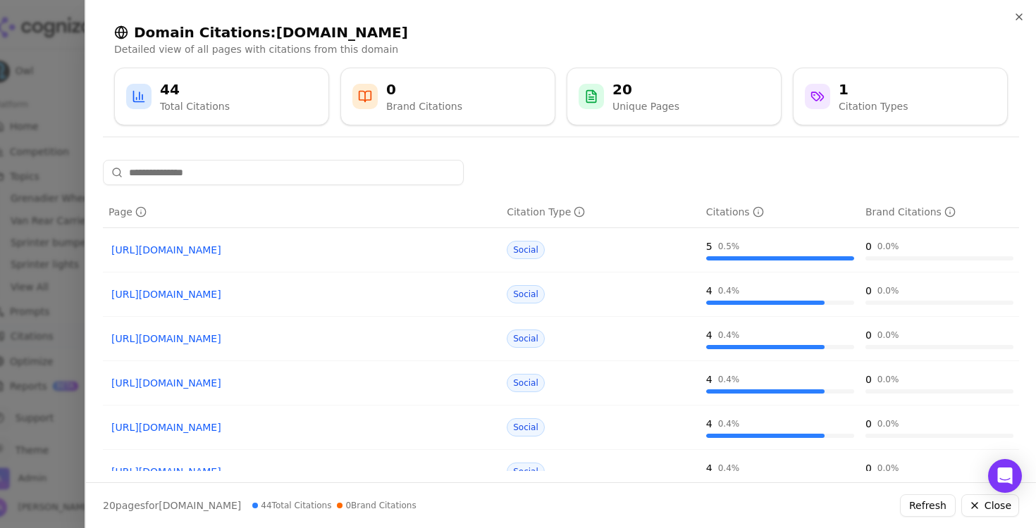
click at [14, 352] on div at bounding box center [518, 264] width 1036 height 528
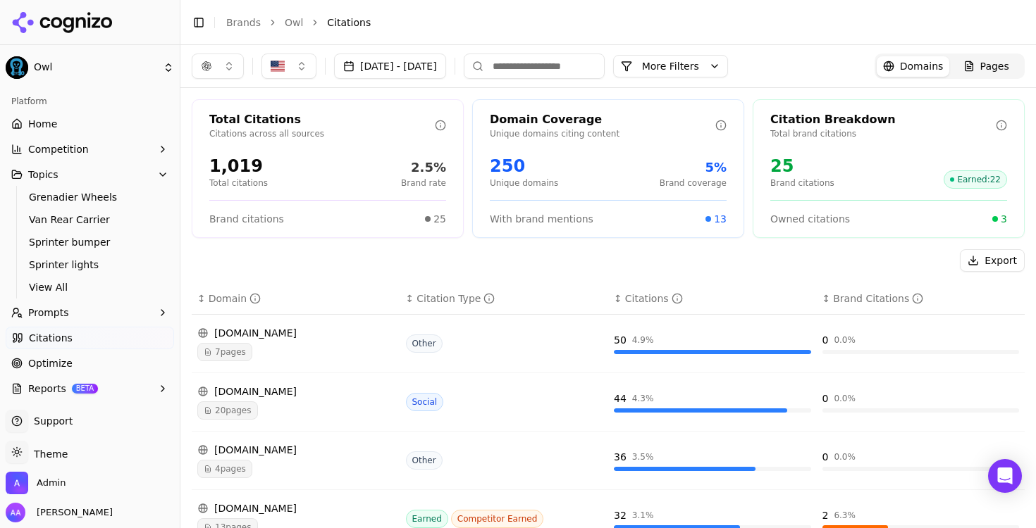
scroll to position [147, 0]
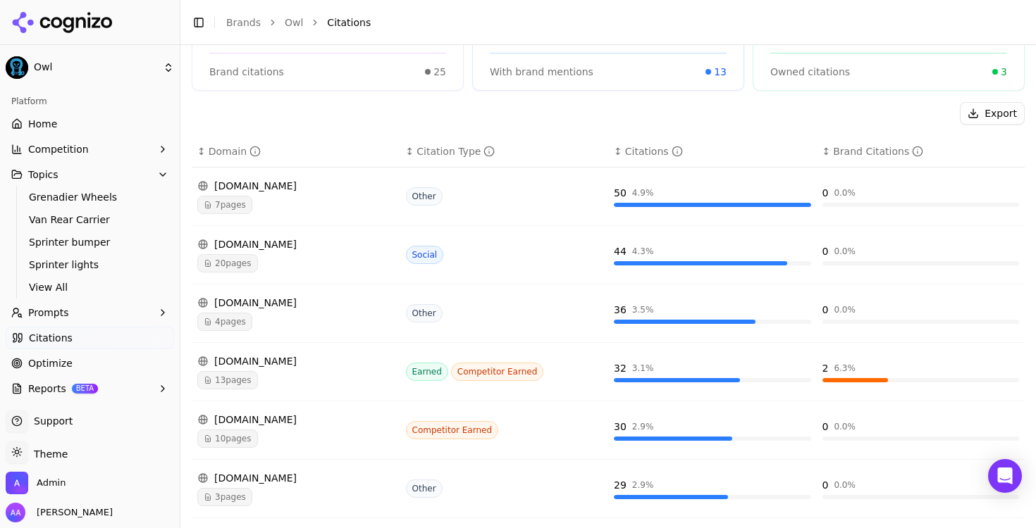
click at [295, 382] on div "13 pages" at bounding box center [295, 380] width 197 height 18
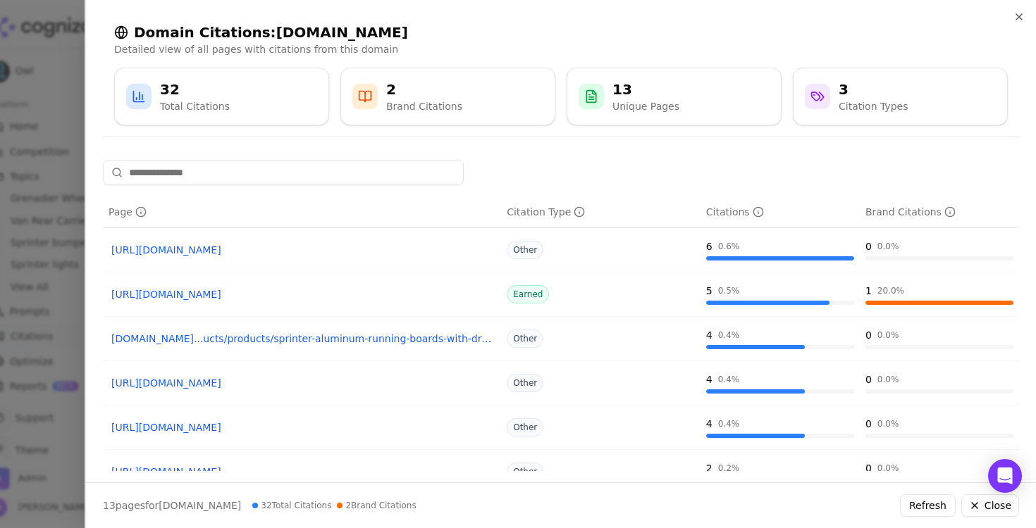
click at [18, 296] on div at bounding box center [518, 264] width 1036 height 528
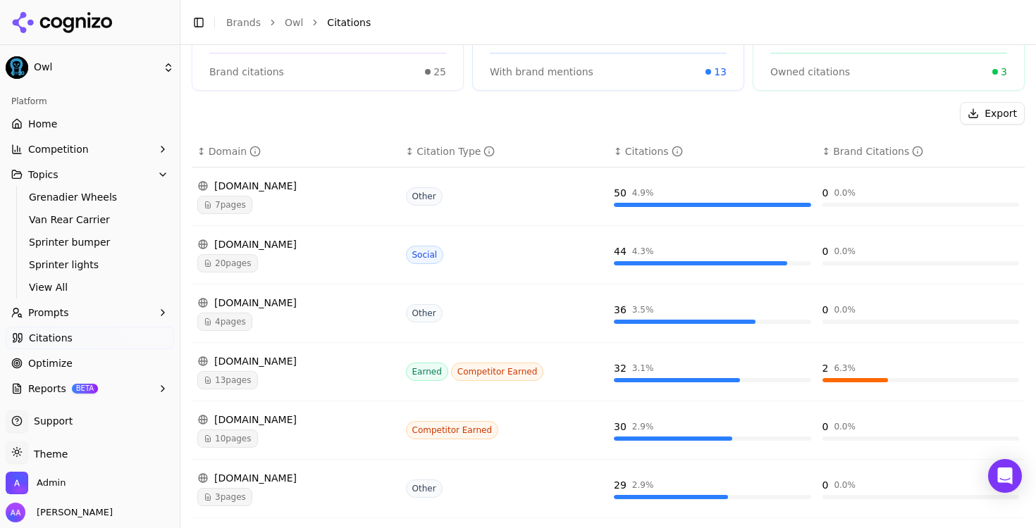
click at [74, 315] on button "Prompts" at bounding box center [90, 313] width 168 height 23
click at [81, 292] on span "View All" at bounding box center [90, 287] width 123 height 14
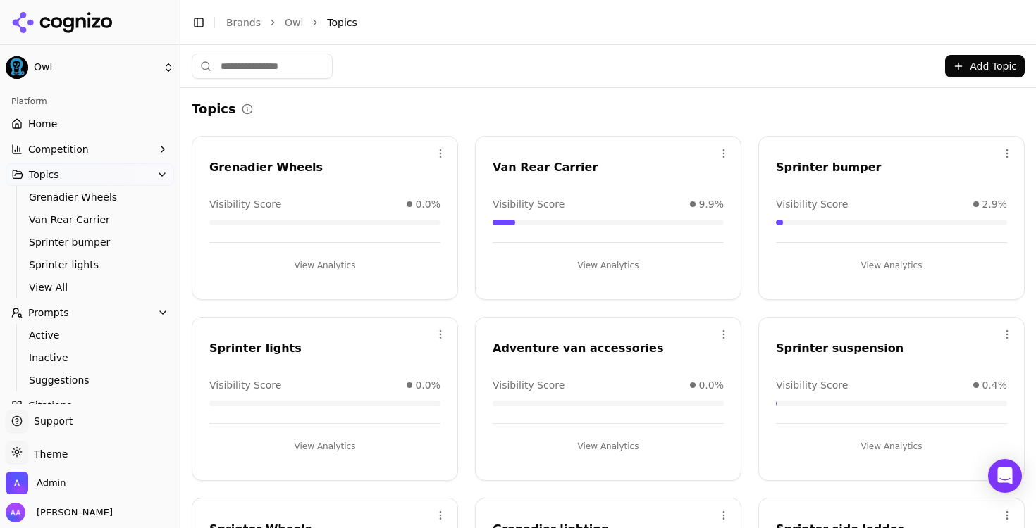
click at [341, 283] on div "Open menu Grenadier Wheels Visibility Score 0.0% View Analytics" at bounding box center [325, 218] width 266 height 164
click at [338, 267] on button "View Analytics" at bounding box center [324, 265] width 231 height 23
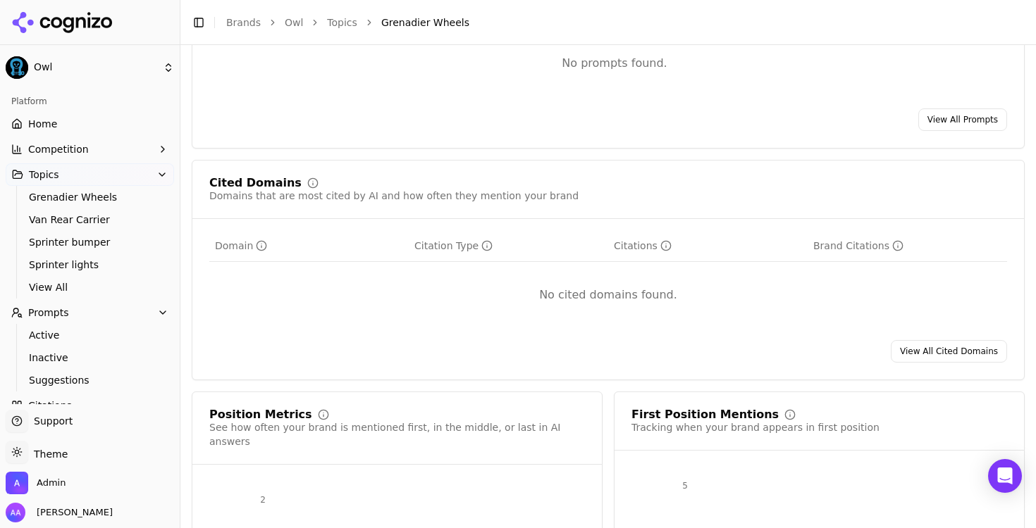
scroll to position [674, 0]
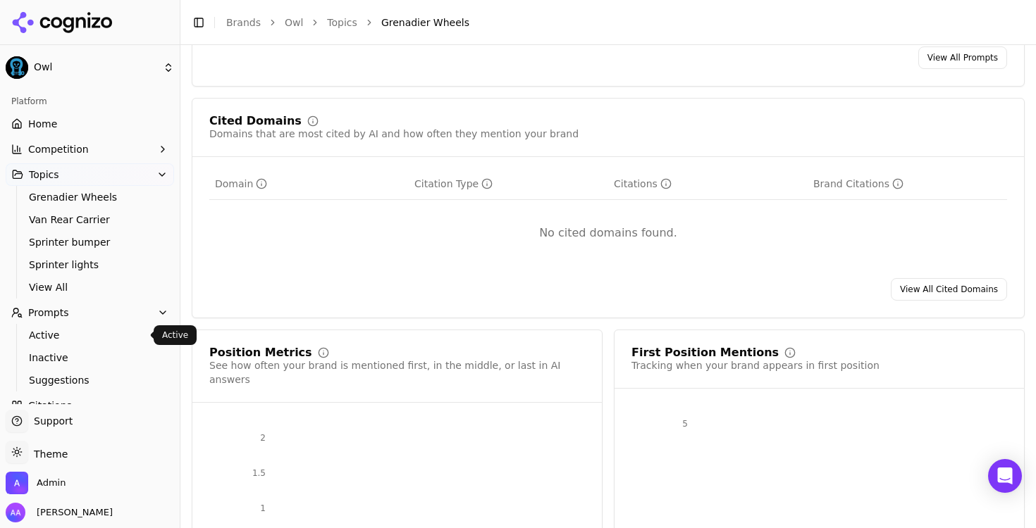
click at [71, 333] on span "Active" at bounding box center [90, 335] width 123 height 14
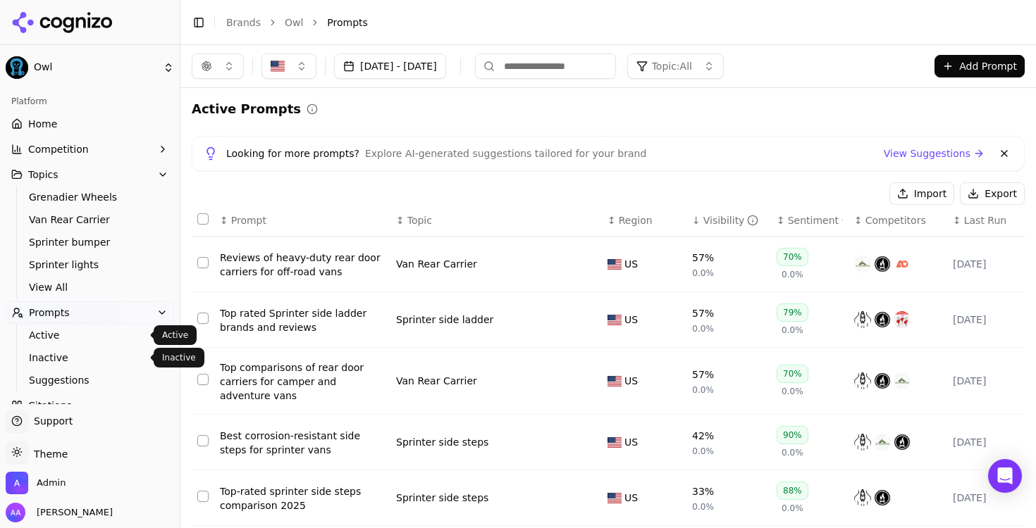
scroll to position [94, 0]
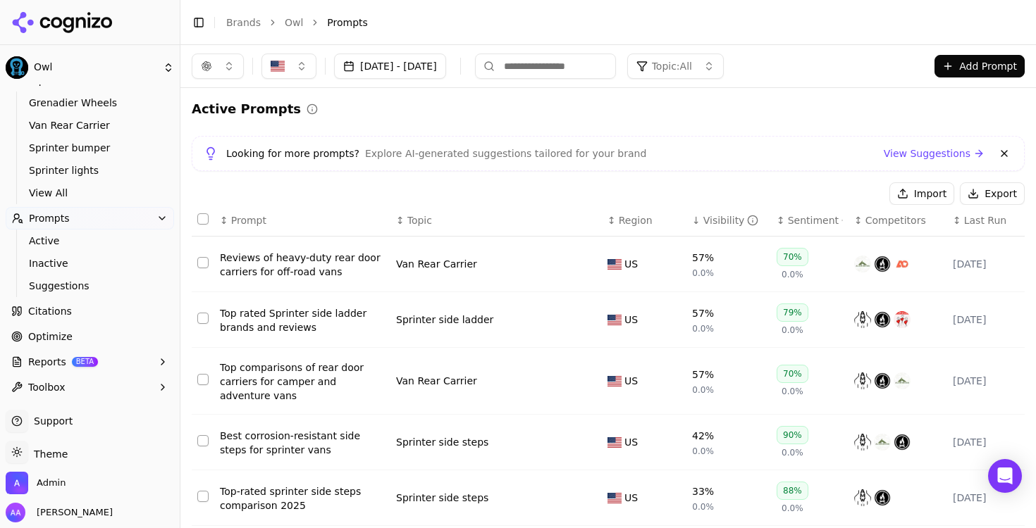
click at [76, 316] on link "Citations" at bounding box center [90, 311] width 168 height 23
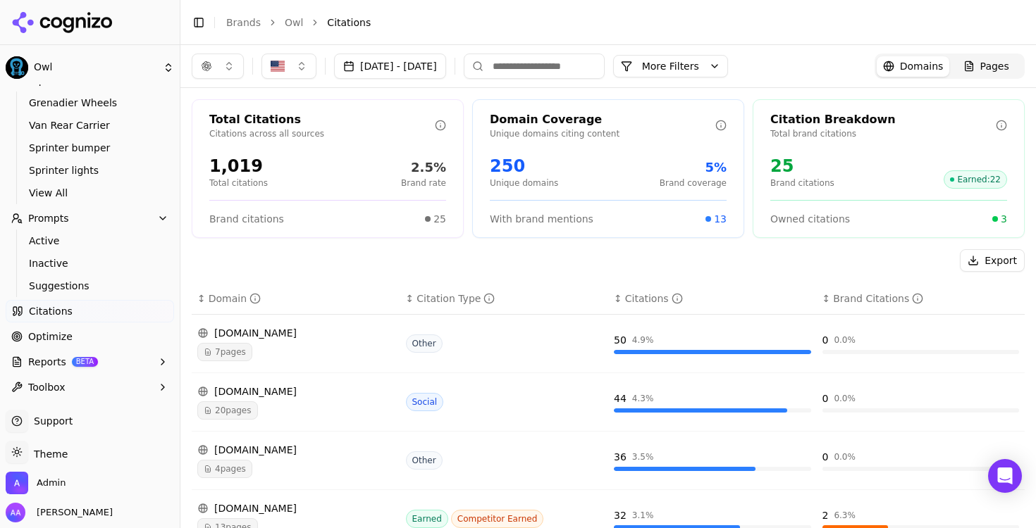
click at [211, 75] on button "button" at bounding box center [218, 66] width 52 height 25
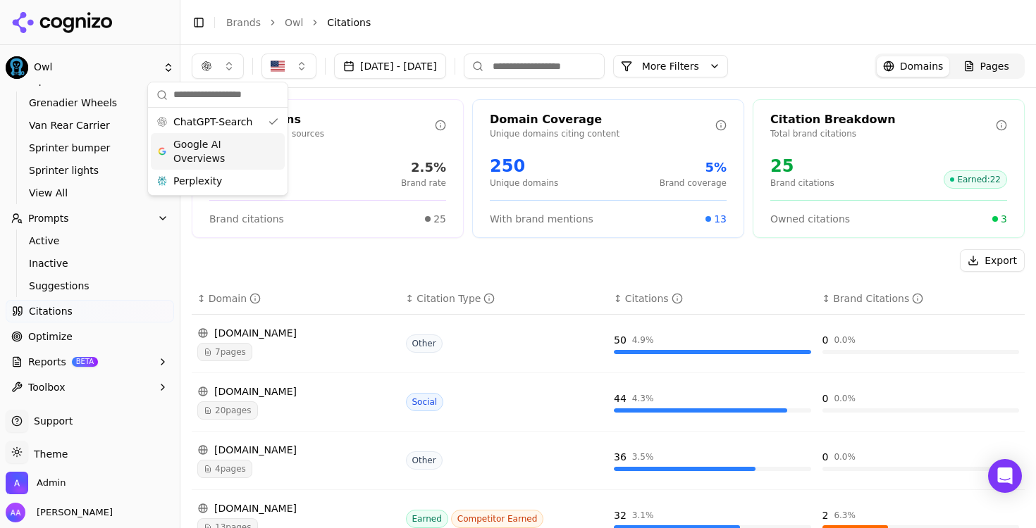
click at [222, 142] on span "Google AI Overviews" at bounding box center [217, 151] width 89 height 28
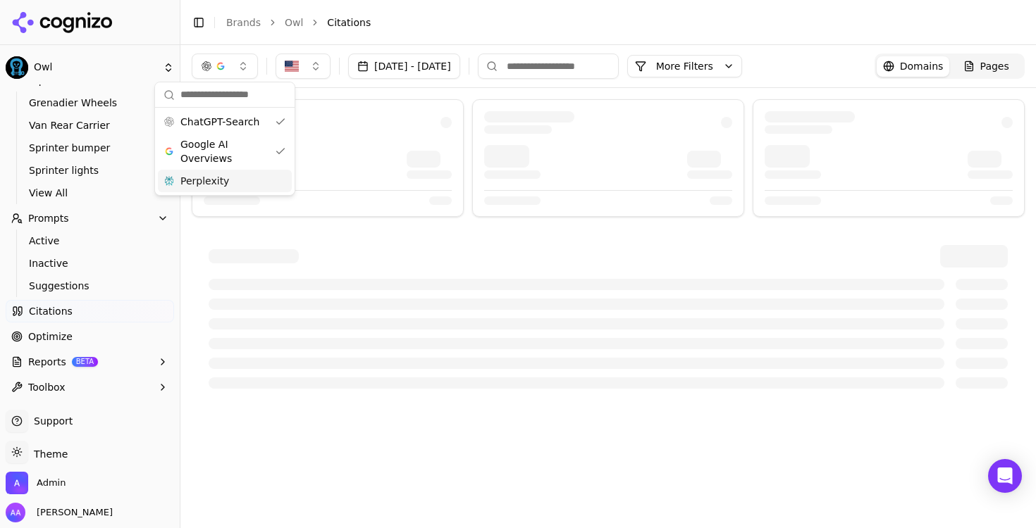
click at [222, 178] on span "Perplexity" at bounding box center [204, 181] width 49 height 14
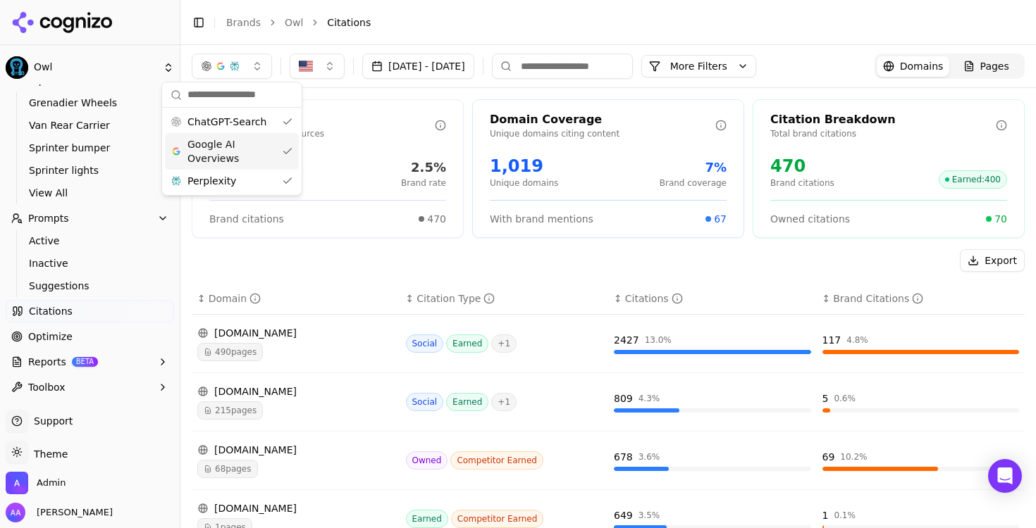
click at [756, 57] on button "More Filters" at bounding box center [698, 66] width 115 height 23
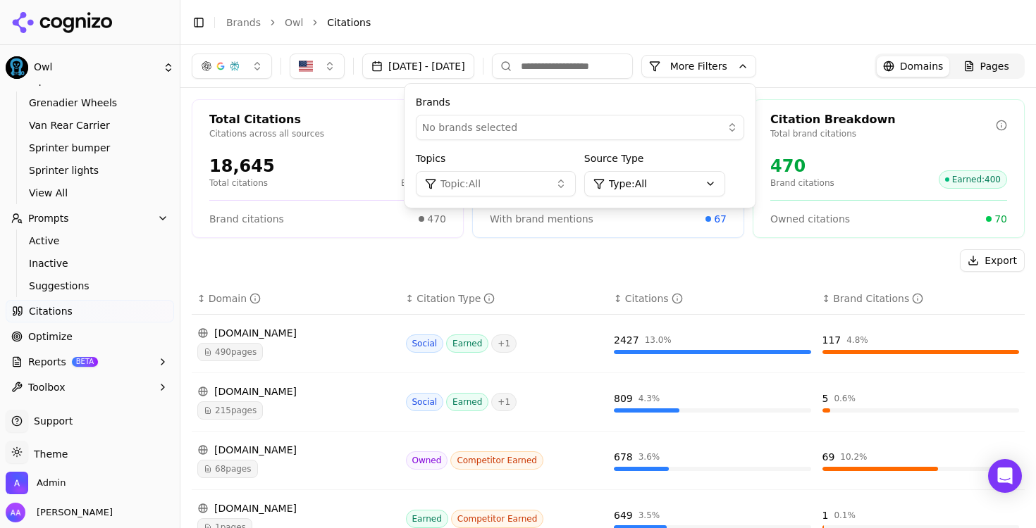
click at [988, 63] on span "Pages" at bounding box center [994, 66] width 29 height 14
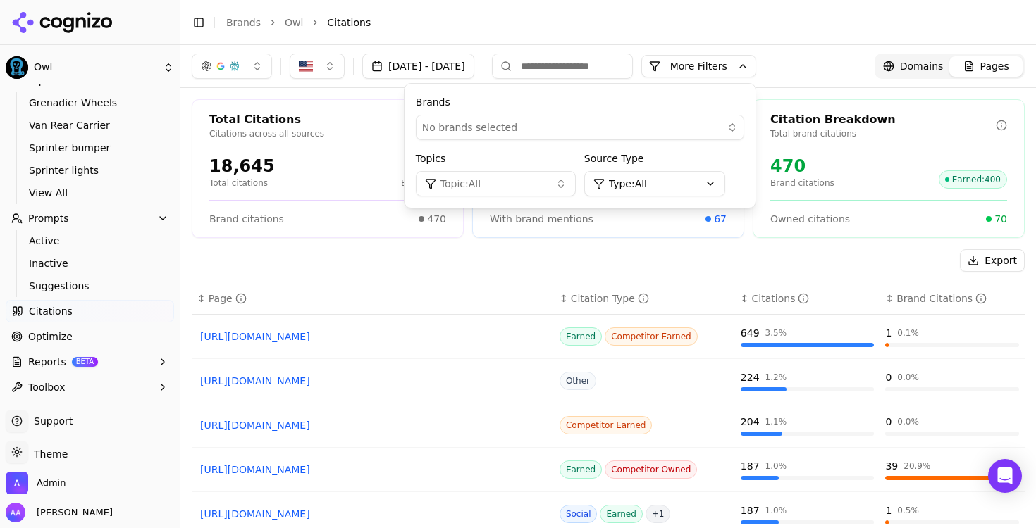
click at [625, 63] on input at bounding box center [562, 66] width 141 height 25
type input "*"
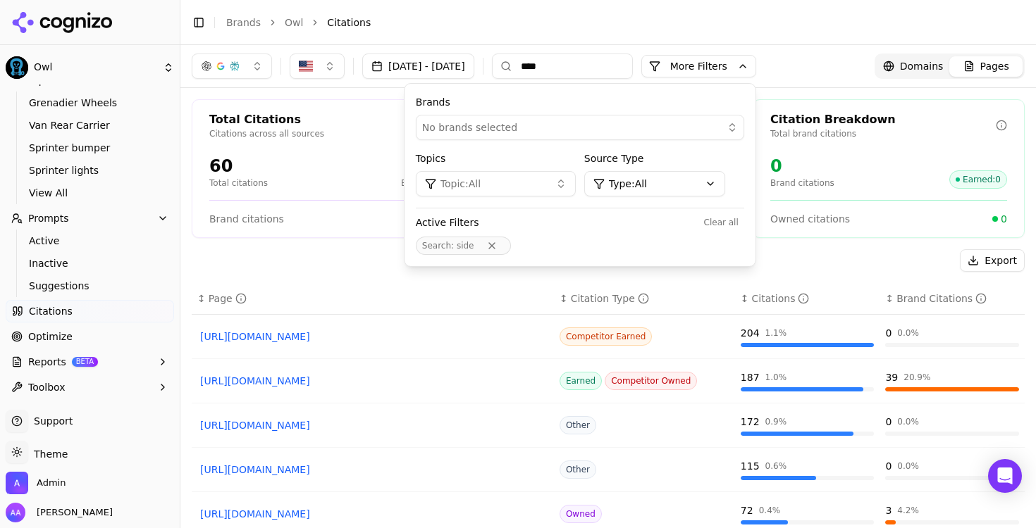
type input "****"
click at [602, 42] on header "Toggle Sidebar Brands Owl Citations" at bounding box center [607, 22] width 855 height 45
click at [756, 75] on button "More Filters" at bounding box center [698, 66] width 115 height 23
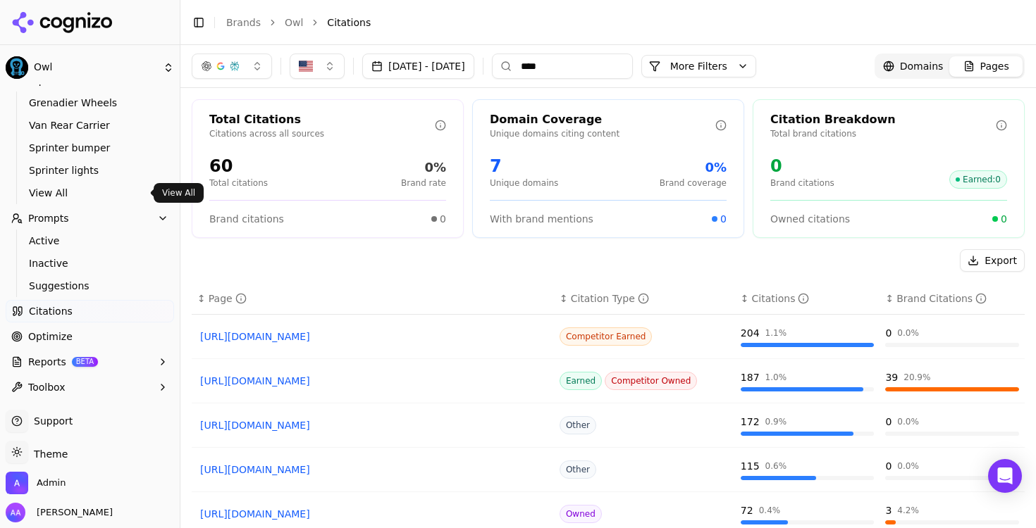
click at [94, 202] on link "View All" at bounding box center [90, 193] width 134 height 20
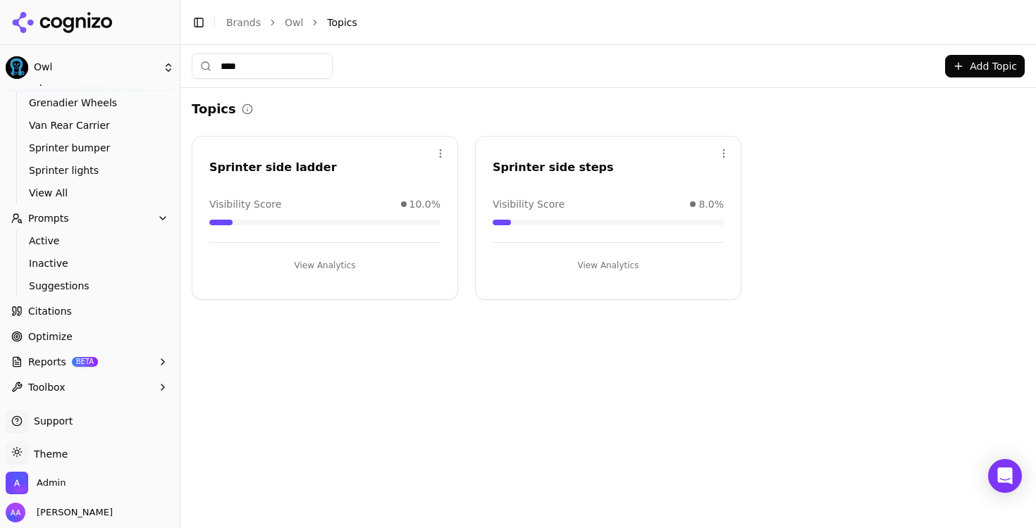
click at [290, 70] on input "****" at bounding box center [262, 66] width 141 height 25
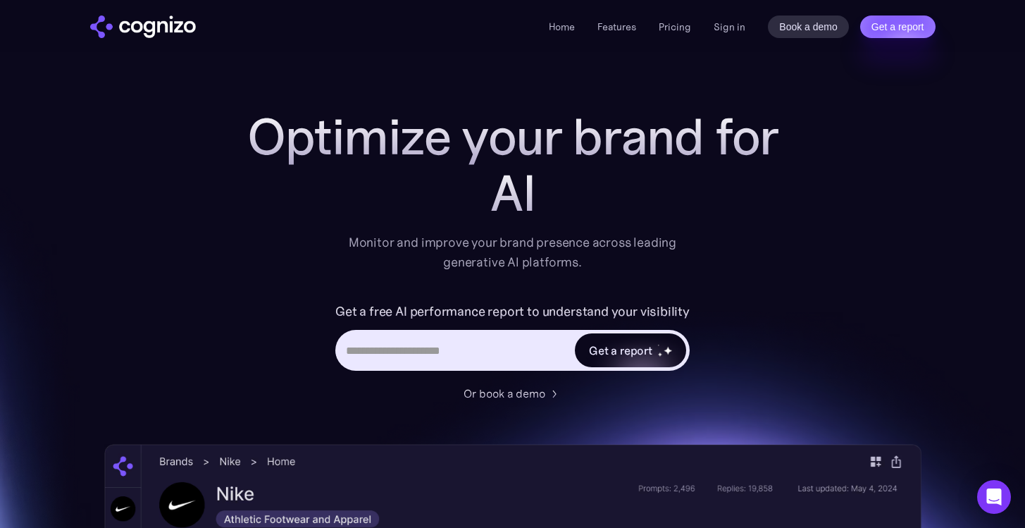
click at [626, 349] on div "Get a report" at bounding box center [620, 350] width 63 height 17
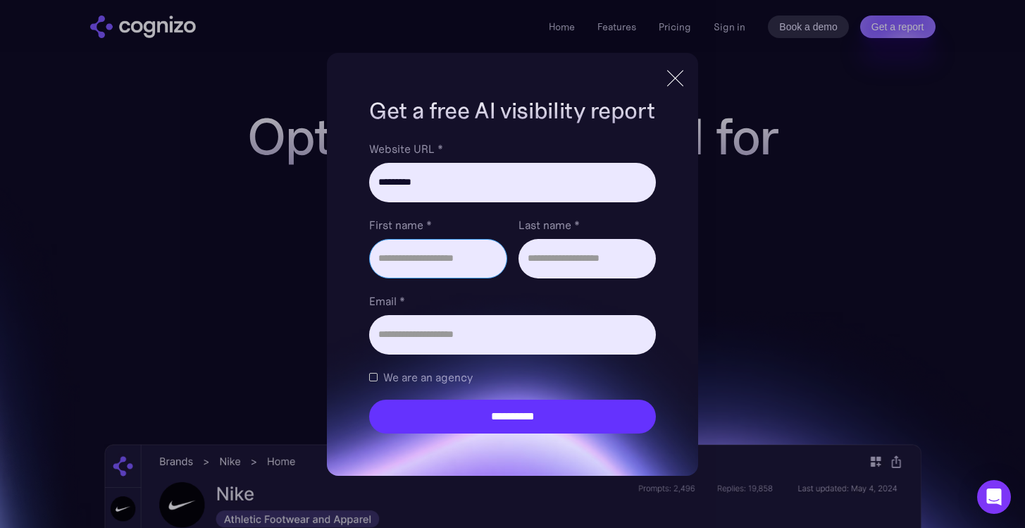
type input "**********"
type input "***"
type input "*****"
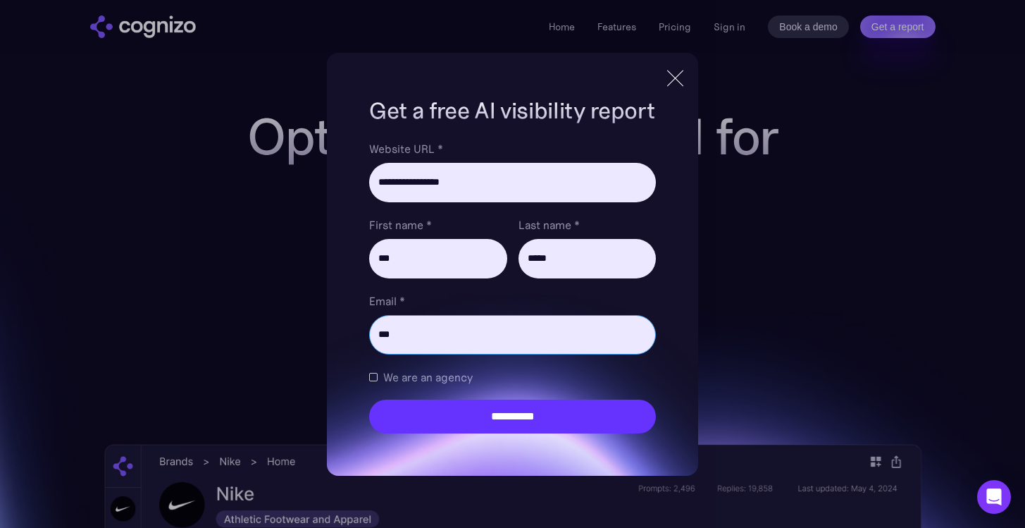
type input "**********"
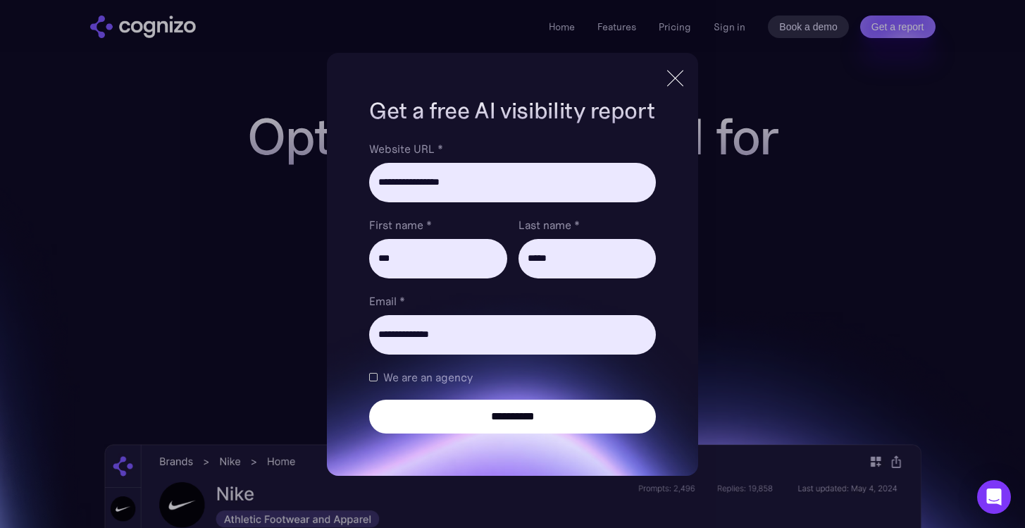
click at [508, 417] on input "**********" at bounding box center [512, 416] width 286 height 34
type input "**********"
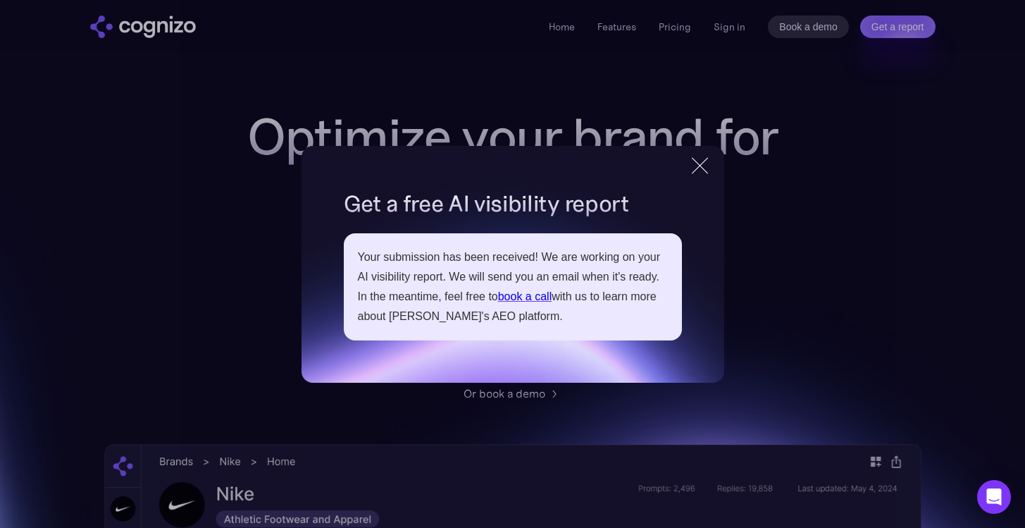
click at [698, 173] on div at bounding box center [699, 165] width 23 height 25
